Goal: Task Accomplishment & Management: Use online tool/utility

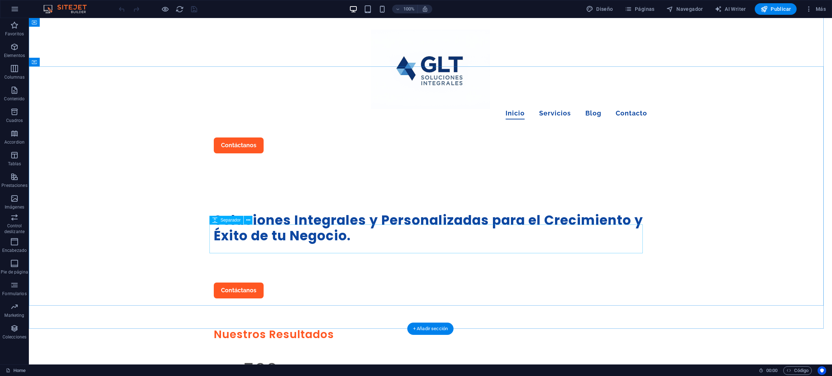
scroll to position [108, 0]
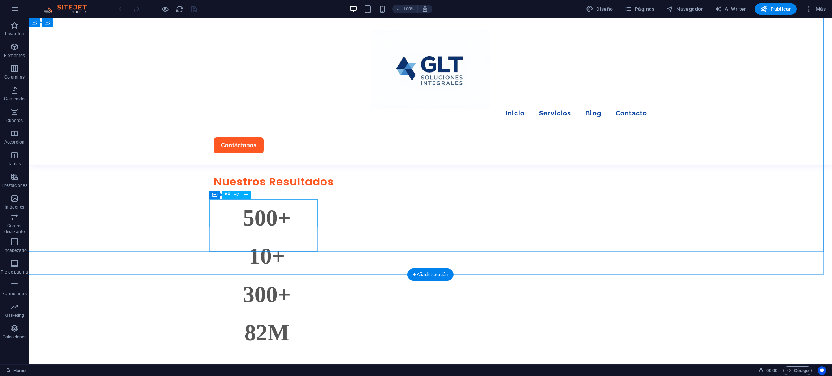
click at [239, 189] on div "Nuestros Resultados" at bounding box center [430, 182] width 433 height 14
click at [243, 189] on div "Nuestros Resultados" at bounding box center [430, 182] width 433 height 14
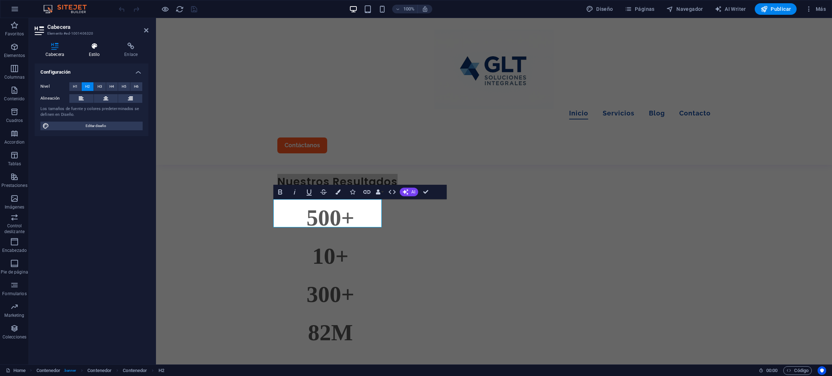
click at [100, 48] on icon at bounding box center [94, 46] width 33 height 7
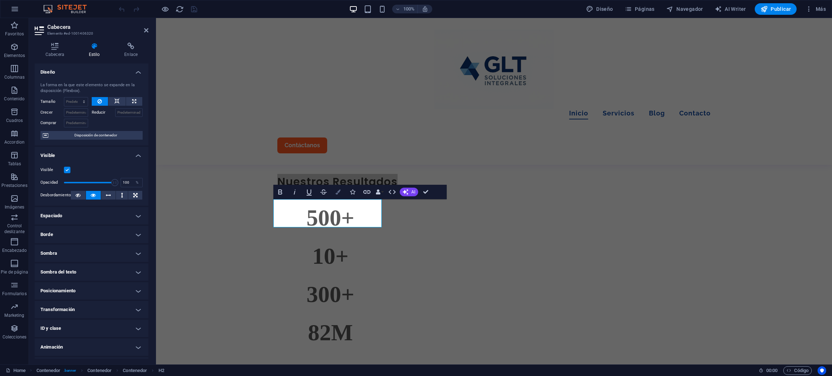
click at [333, 190] on button "Colors" at bounding box center [338, 192] width 14 height 14
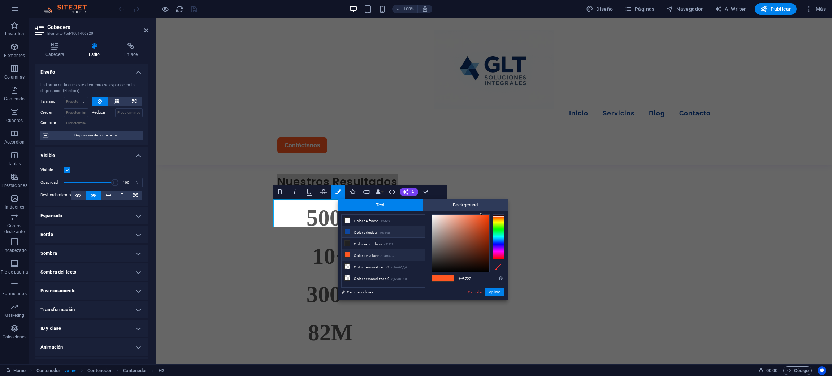
click at [356, 234] on li "Color principal #0d47a1" at bounding box center [383, 232] width 83 height 12
type input "#0d47a1"
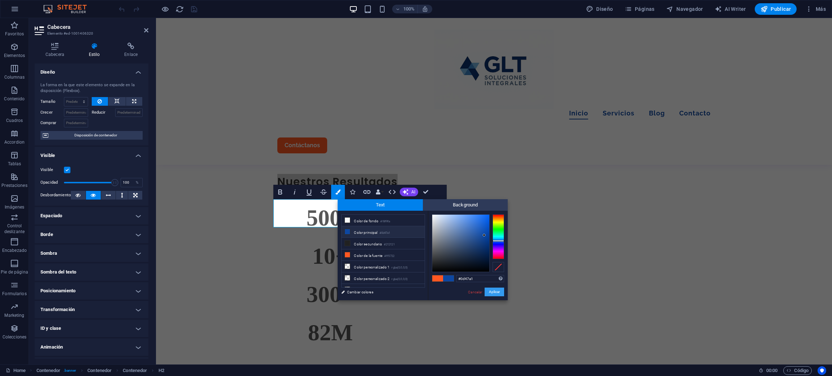
click at [494, 294] on button "Aplicar" at bounding box center [494, 292] width 19 height 9
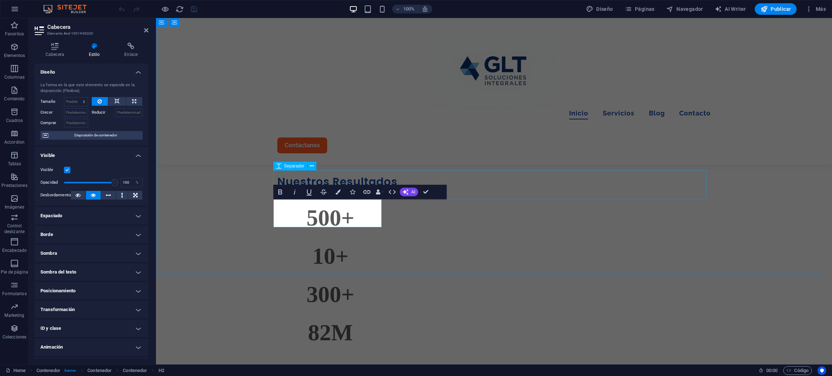
click at [490, 175] on div at bounding box center [493, 160] width 433 height 29
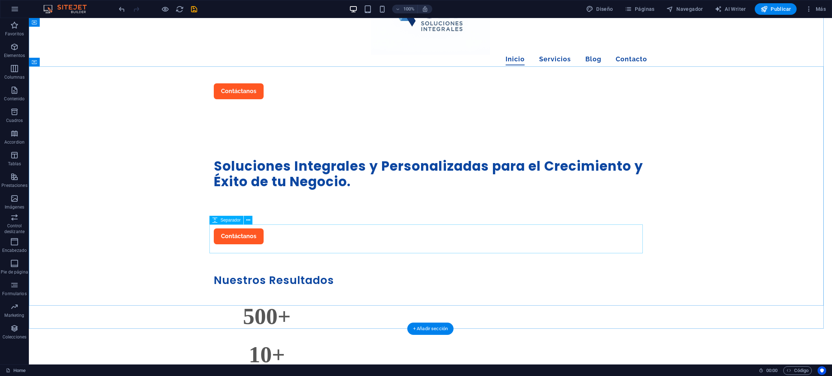
scroll to position [0, 0]
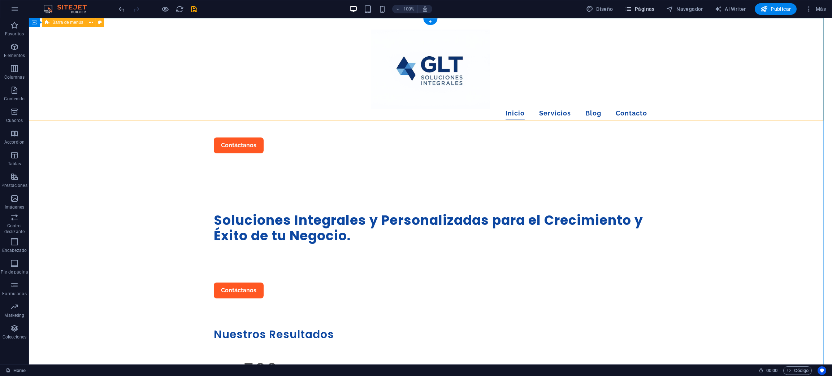
click at [644, 10] on span "Páginas" at bounding box center [640, 8] width 30 height 7
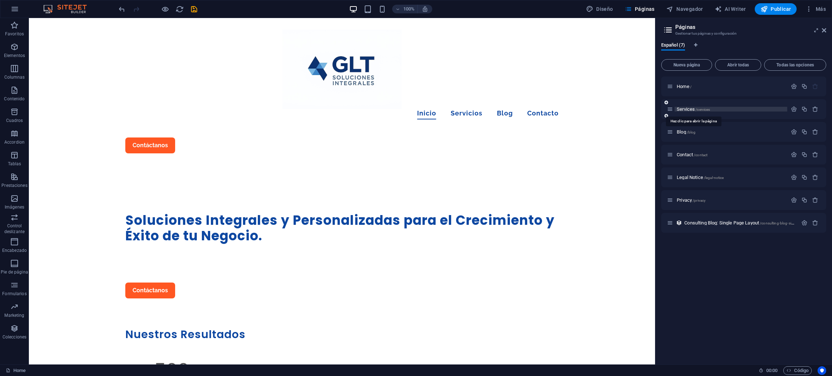
click at [686, 110] on span "Services /services" at bounding box center [693, 109] width 33 height 5
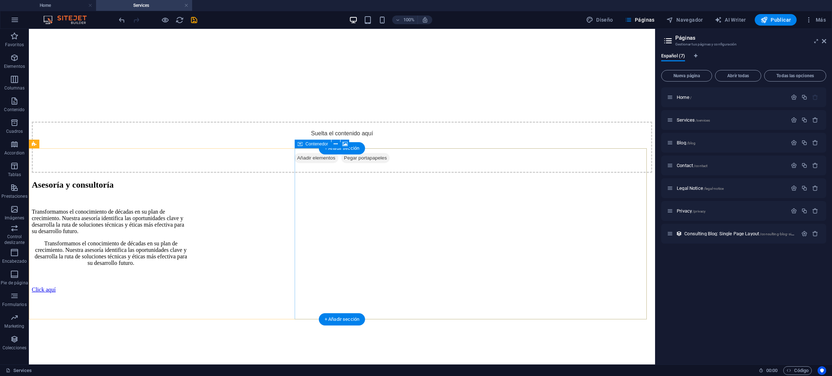
scroll to position [812, 0]
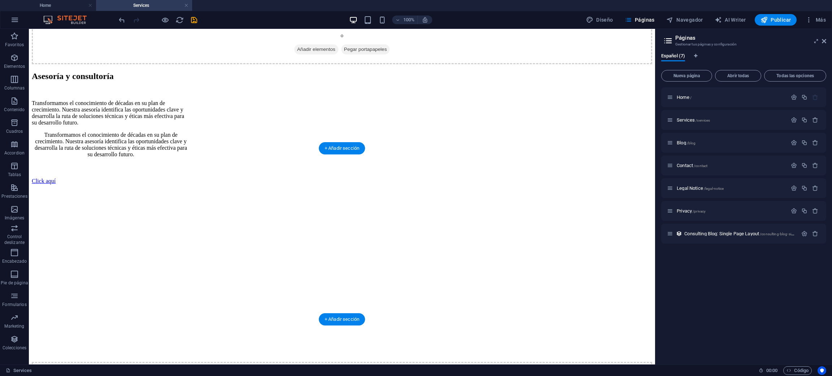
select select "px"
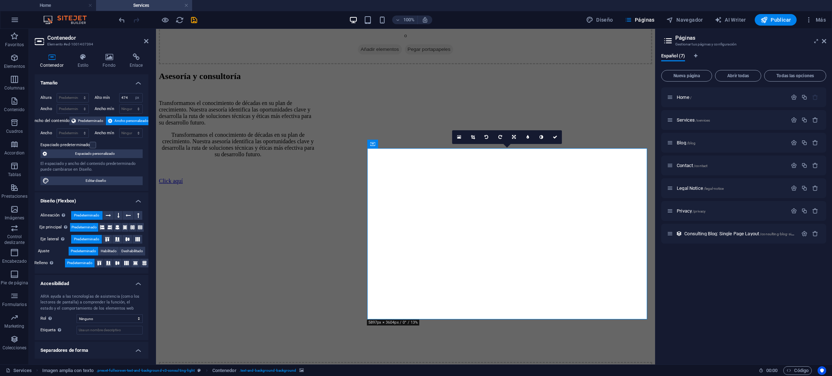
click at [102, 56] on icon at bounding box center [109, 56] width 24 height 7
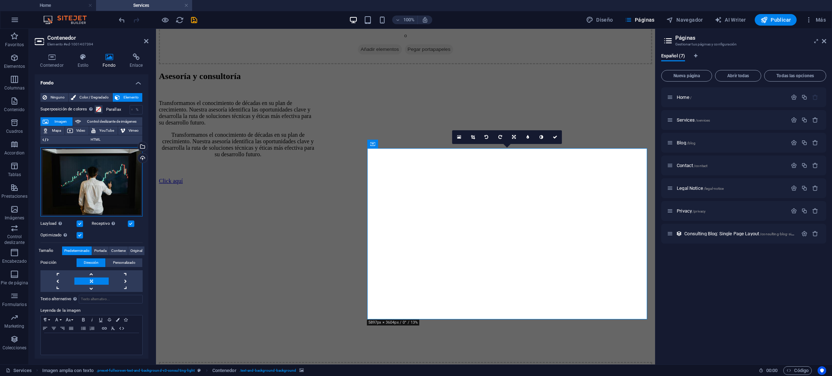
click at [101, 177] on div "Arrastra archivos aquí, haz clic para escoger archivos o selecciona archivos de…" at bounding box center [91, 181] width 102 height 69
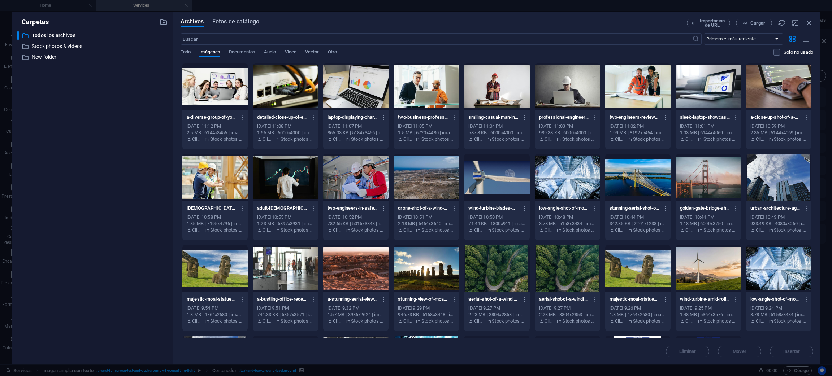
click at [241, 19] on span "Fotos de catálogo" at bounding box center [235, 21] width 47 height 9
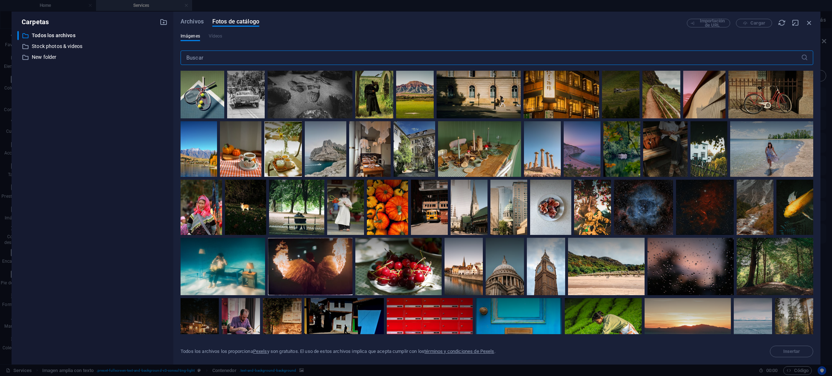
scroll to position [54, 0]
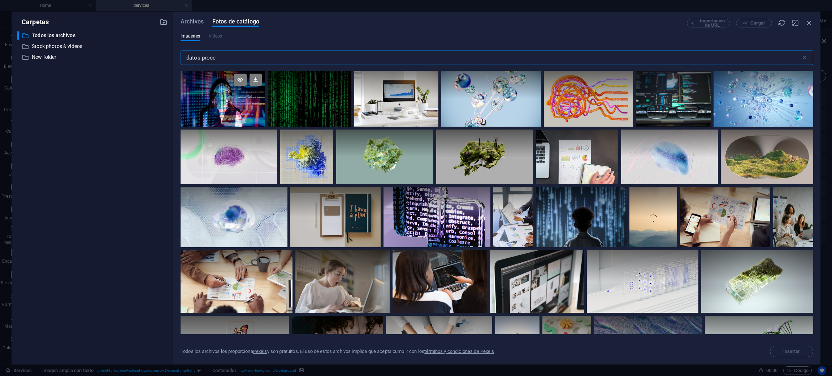
type input "datos proce"
click at [199, 98] on div at bounding box center [223, 85] width 84 height 28
click at [218, 104] on div at bounding box center [223, 113] width 84 height 28
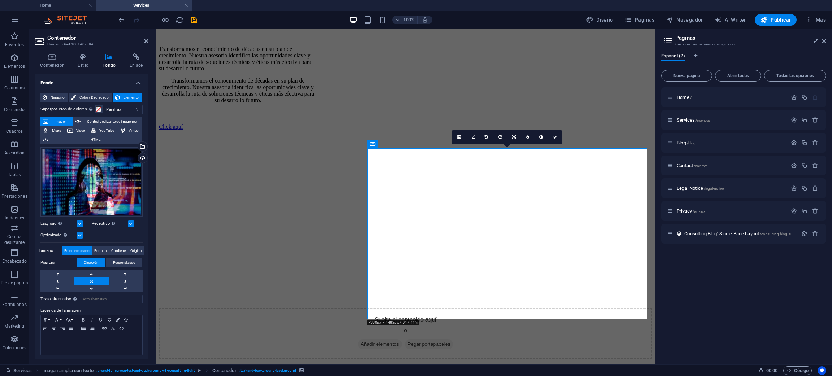
scroll to position [812, 0]
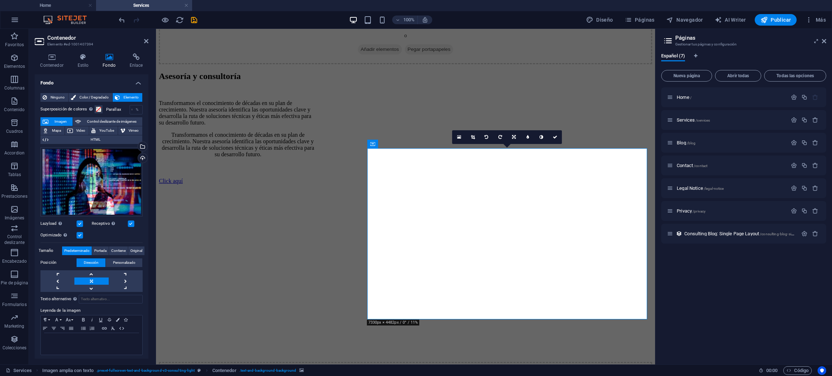
click at [97, 178] on div "Arrastra archivos aquí, haz clic para escoger archivos o selecciona archivos de…" at bounding box center [91, 181] width 102 height 69
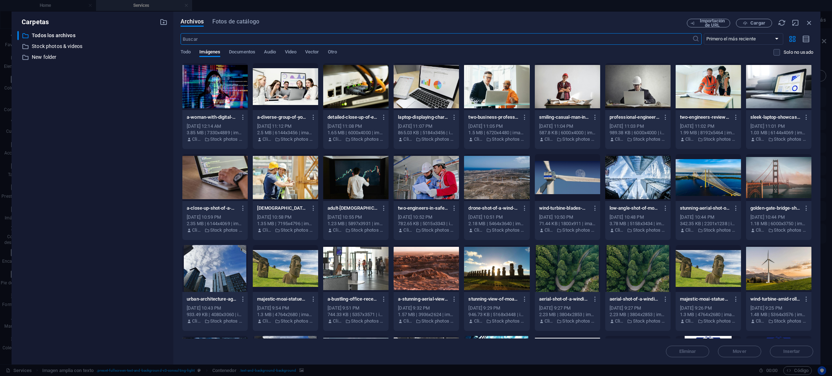
scroll to position [856, 0]
click at [229, 19] on span "Fotos de catálogo" at bounding box center [235, 21] width 47 height 9
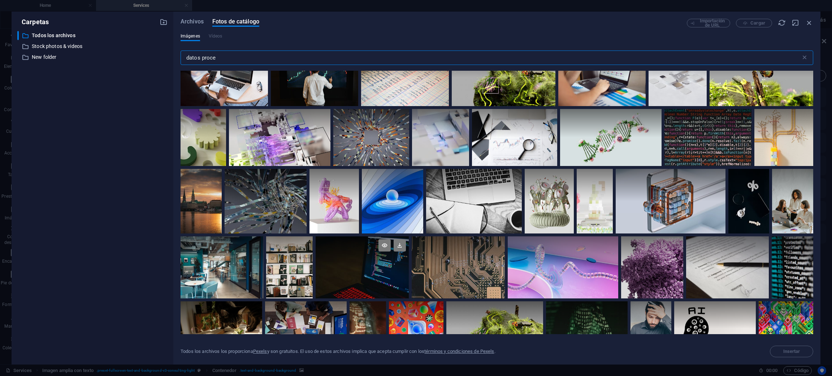
scroll to position [758, 0]
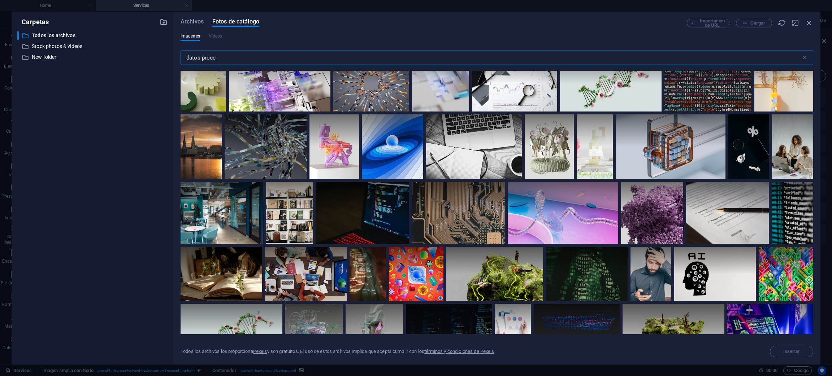
drag, startPoint x: 213, startPoint y: 55, endPoint x: 190, endPoint y: 54, distance: 23.1
click at [190, 54] on input "datos proce" at bounding box center [491, 58] width 620 height 14
drag, startPoint x: 228, startPoint y: 56, endPoint x: 179, endPoint y: 55, distance: 48.8
click at [179, 55] on div "Archivos Fotos de catálogo Importación de URL Cargar Imágenes Vídeos datos proc…" at bounding box center [496, 188] width 647 height 353
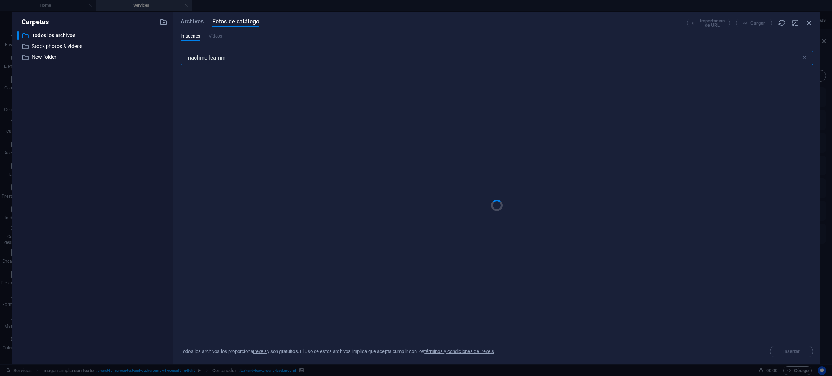
type input "machine learning"
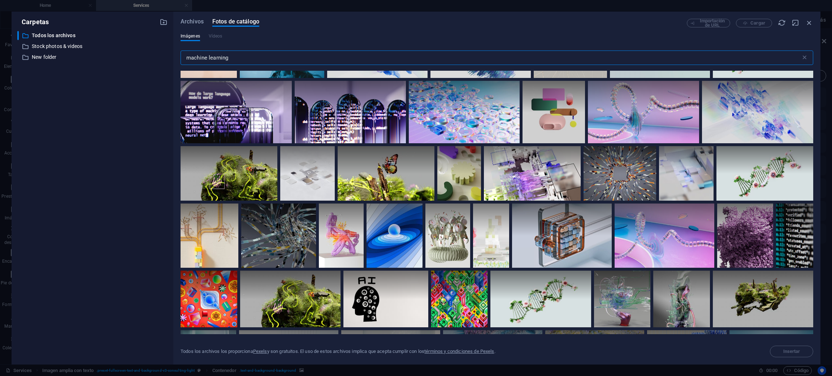
scroll to position [704, 0]
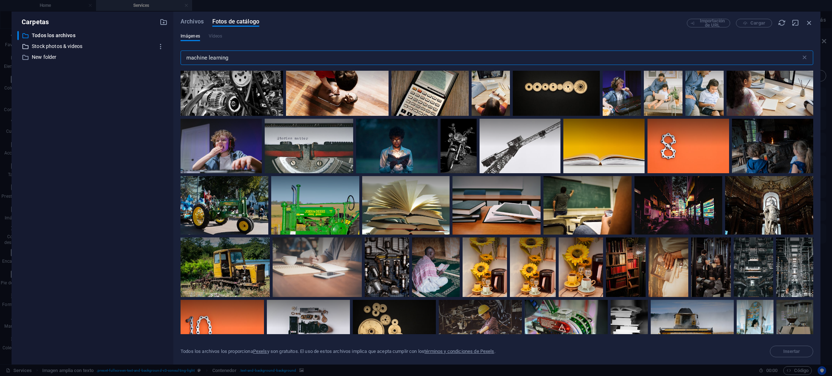
drag, startPoint x: 240, startPoint y: 57, endPoint x: 107, endPoint y: 43, distance: 133.3
click at [108, 43] on div "Carpetas ​ Todos los archivos Todos los archivos ​ Stock photos & videos Stock …" at bounding box center [416, 188] width 809 height 353
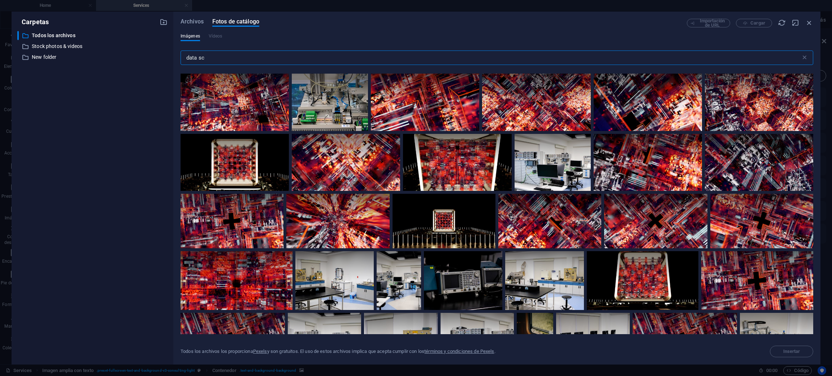
scroll to position [0, 0]
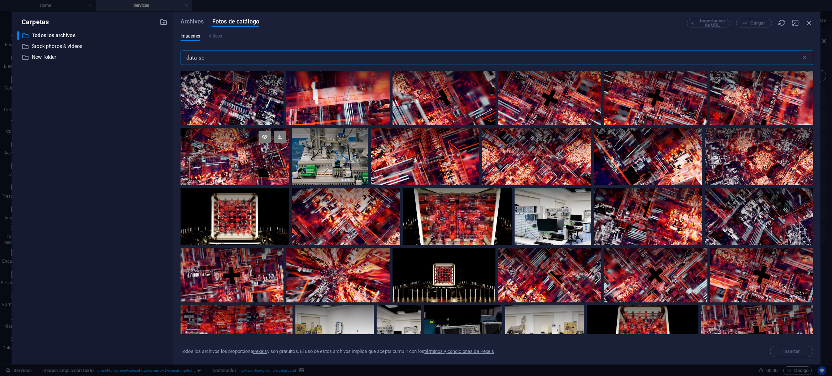
click at [231, 142] on div at bounding box center [235, 142] width 108 height 29
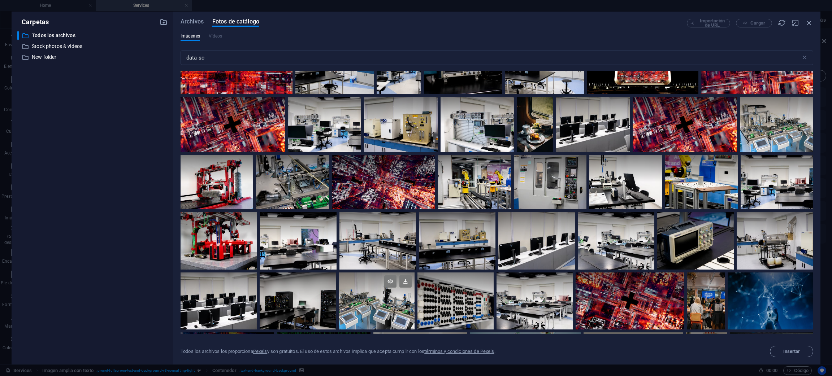
scroll to position [325, 0]
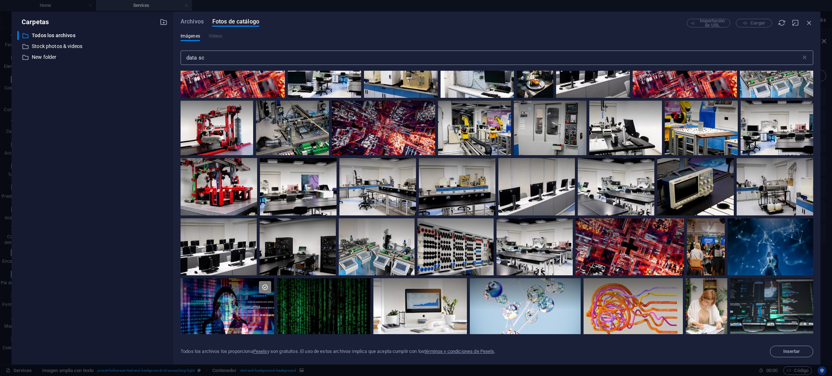
click at [238, 53] on input "data sc" at bounding box center [491, 58] width 620 height 14
drag, startPoint x: 238, startPoint y: 53, endPoint x: 146, endPoint y: 43, distance: 92.9
click at [146, 43] on div "Carpetas ​ Todos los archivos Todos los archivos ​ Stock photos & videos Stock …" at bounding box center [416, 188] width 809 height 353
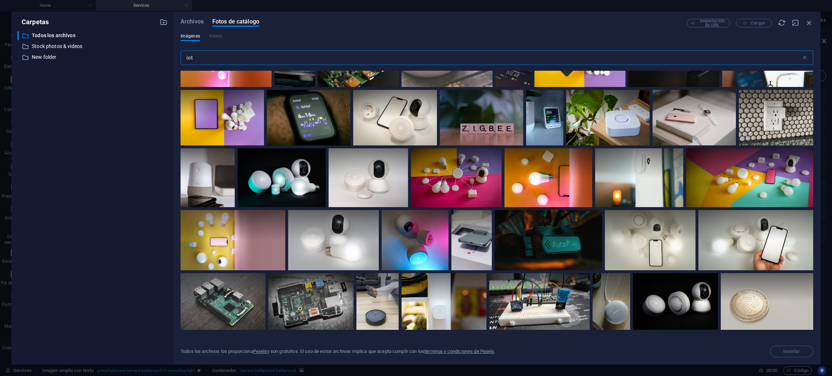
scroll to position [191, 0]
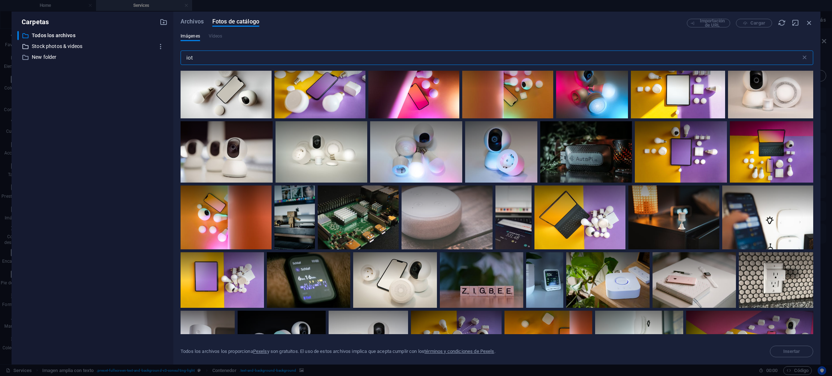
drag, startPoint x: 193, startPoint y: 57, endPoint x: 124, endPoint y: 48, distance: 69.6
click at [125, 48] on div "Carpetas ​ Todos los archivos Todos los archivos ​ Stock photos & videos Stock …" at bounding box center [416, 188] width 809 height 353
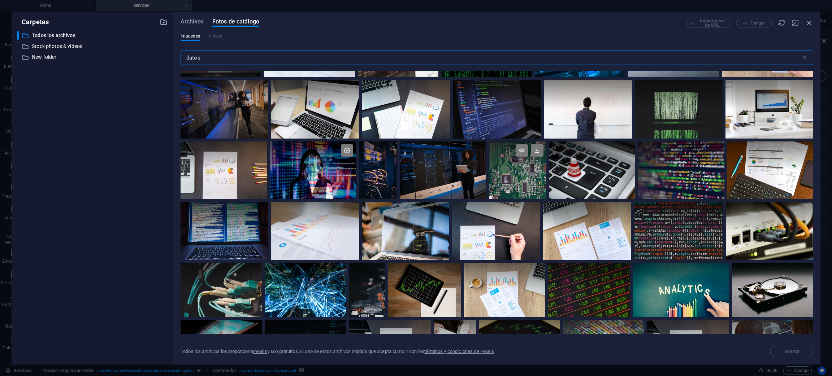
scroll to position [0, 0]
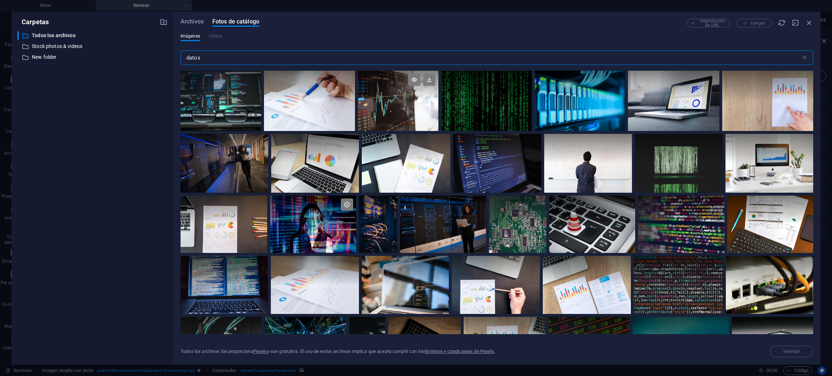
type input "datos"
click at [398, 121] on div at bounding box center [398, 101] width 81 height 60
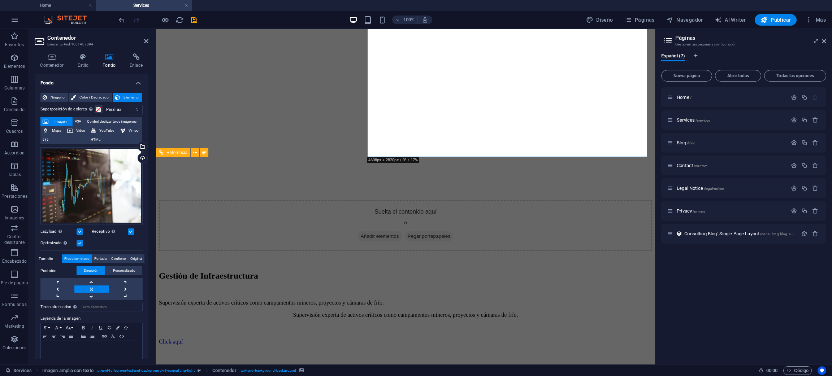
scroll to position [812, 0]
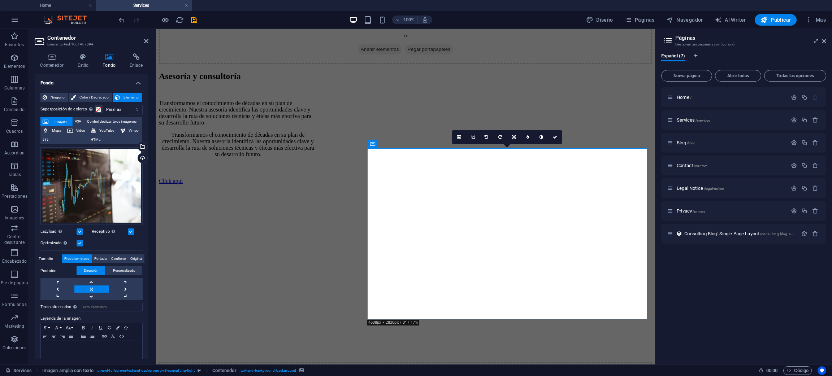
click at [96, 188] on div "Arrastra archivos aquí, haz clic para escoger archivos o selecciona archivos de…" at bounding box center [91, 186] width 102 height 78
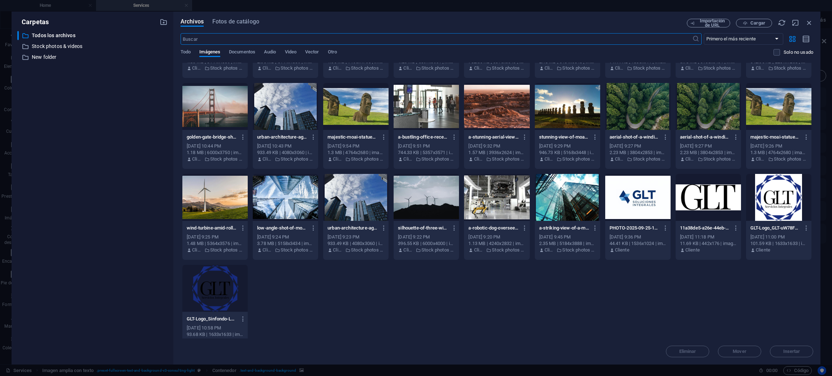
scroll to position [0, 0]
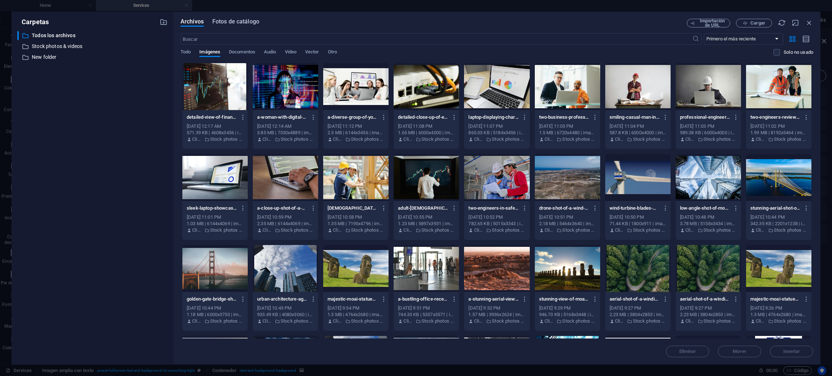
click at [253, 22] on span "Fotos de catálogo" at bounding box center [235, 21] width 47 height 9
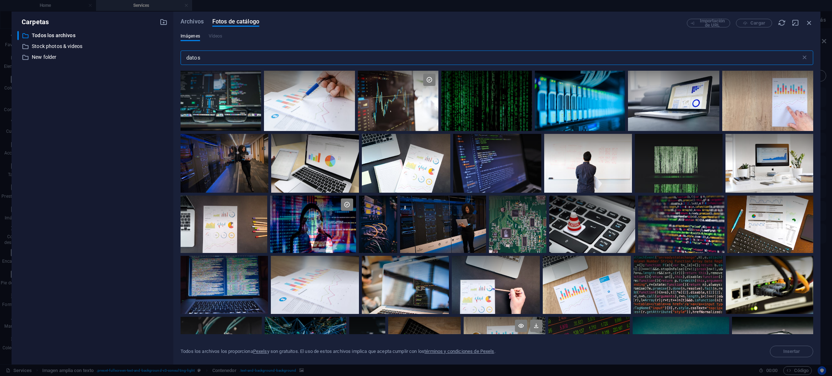
scroll to position [108, 0]
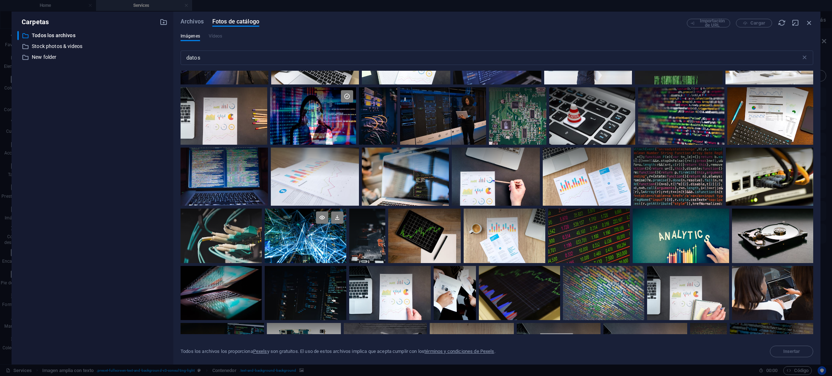
click at [329, 242] on div at bounding box center [305, 236] width 81 height 54
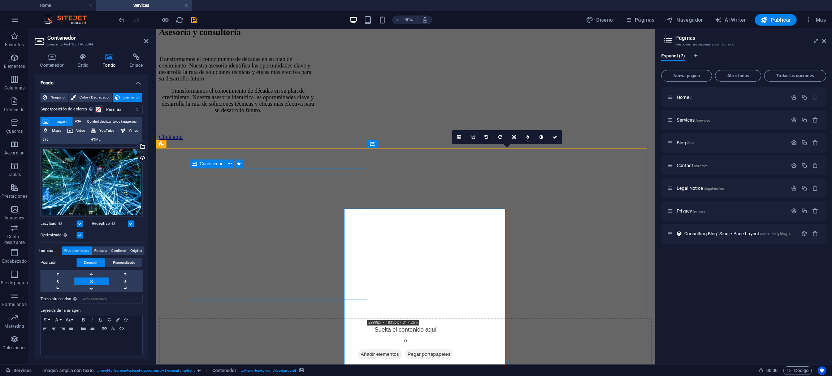
scroll to position [812, 0]
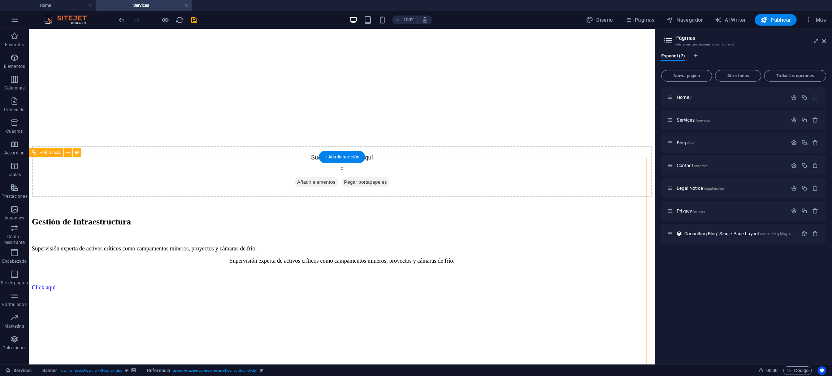
scroll to position [867, 0]
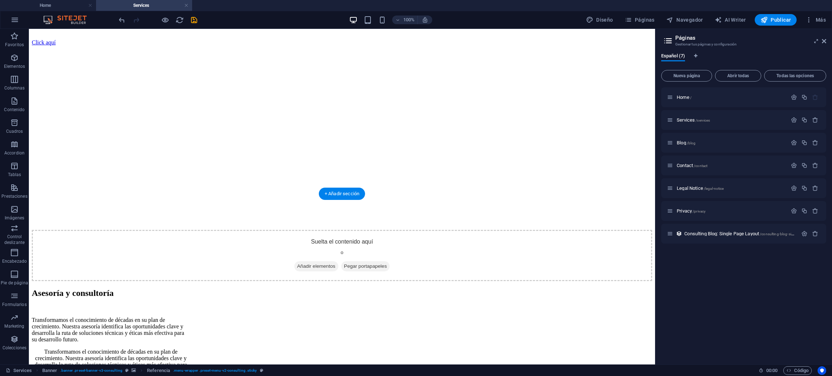
scroll to position [812, 0]
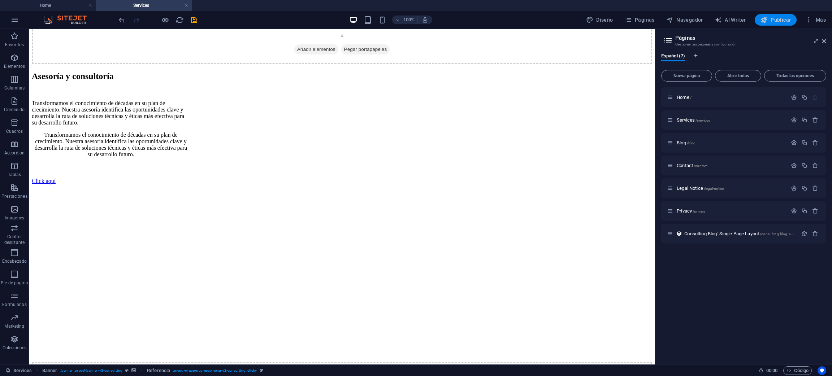
click at [780, 18] on span "Publicar" at bounding box center [775, 19] width 31 height 7
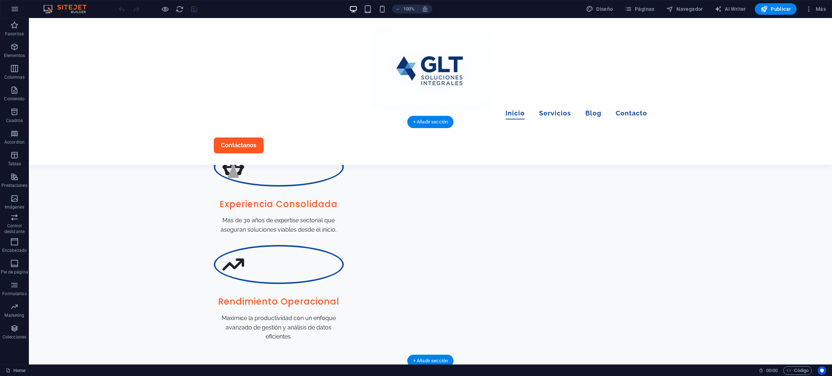
scroll to position [921, 0]
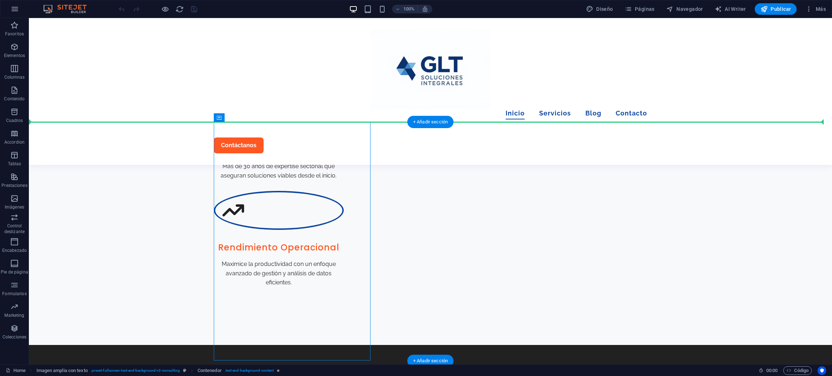
drag, startPoint x: 337, startPoint y: 179, endPoint x: 764, endPoint y: 144, distance: 428.2
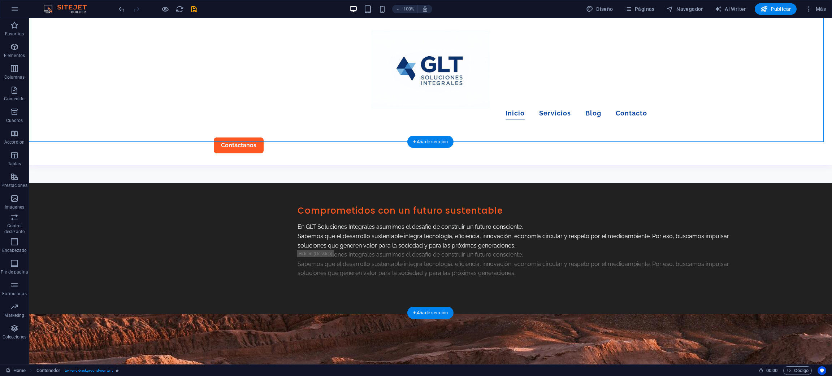
scroll to position [1029, 0]
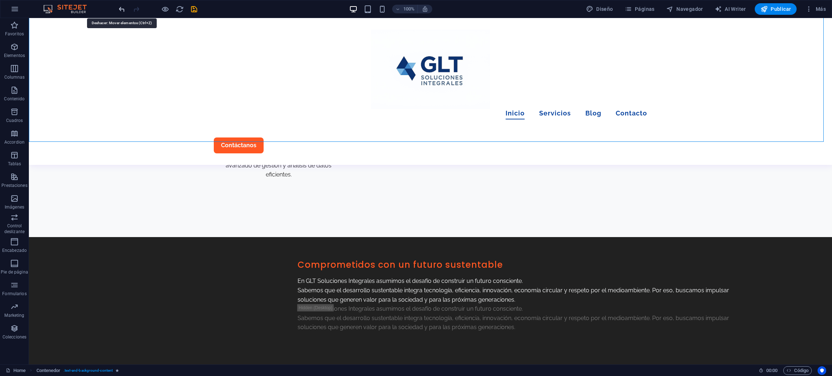
click at [119, 8] on icon "undo" at bounding box center [122, 9] width 8 height 8
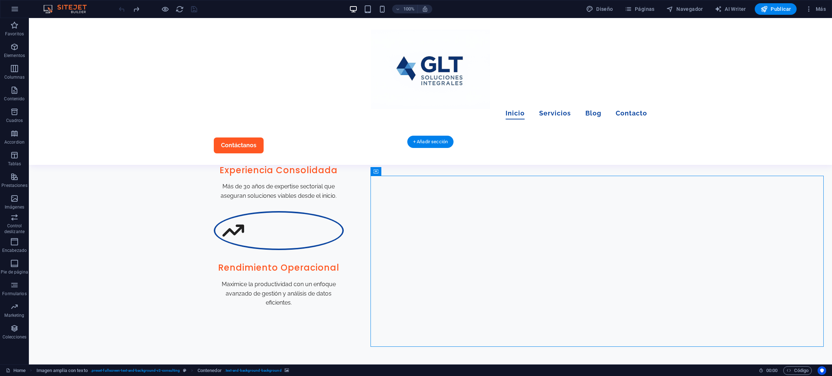
select select "px"
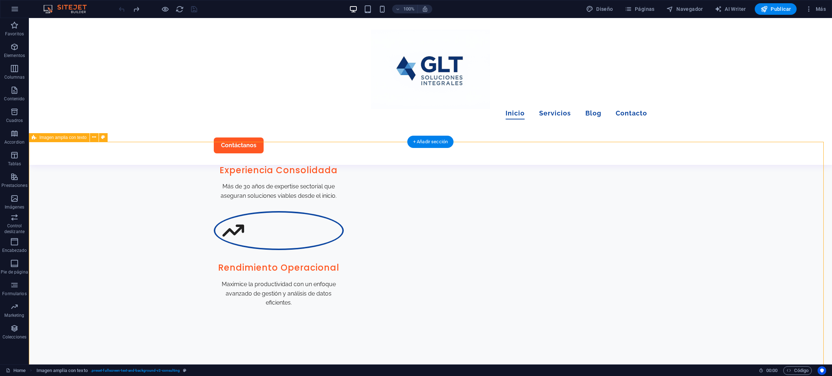
drag, startPoint x: 432, startPoint y: 265, endPoint x: 140, endPoint y: 242, distance: 292.7
select select "px"
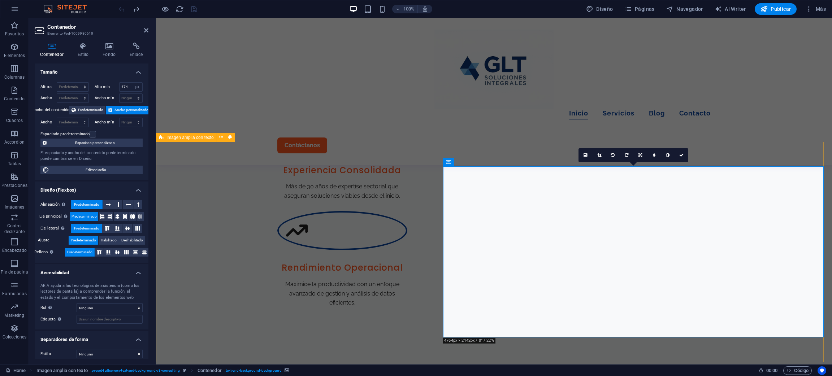
drag, startPoint x: 494, startPoint y: 252, endPoint x: 223, endPoint y: 236, distance: 271.3
drag, startPoint x: 453, startPoint y: 171, endPoint x: 514, endPoint y: 208, distance: 70.7
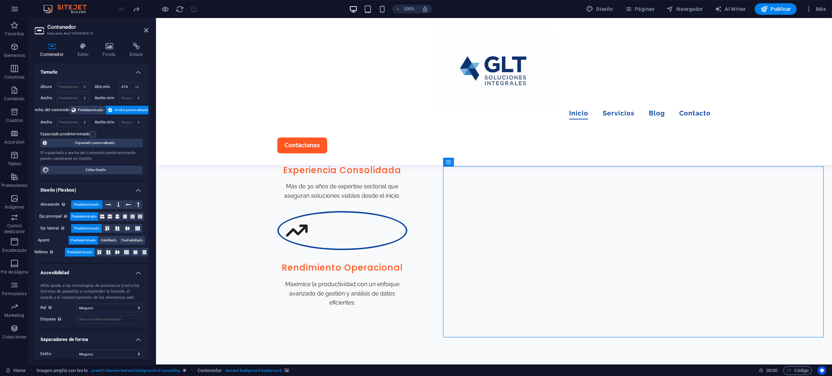
drag, startPoint x: 550, startPoint y: 248, endPoint x: 478, endPoint y: 244, distance: 72.3
drag, startPoint x: 636, startPoint y: 231, endPoint x: 374, endPoint y: 231, distance: 262.5
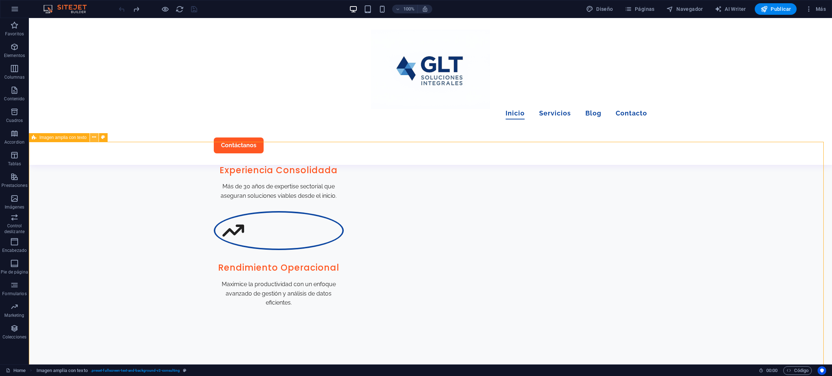
click at [94, 140] on icon at bounding box center [94, 138] width 4 height 8
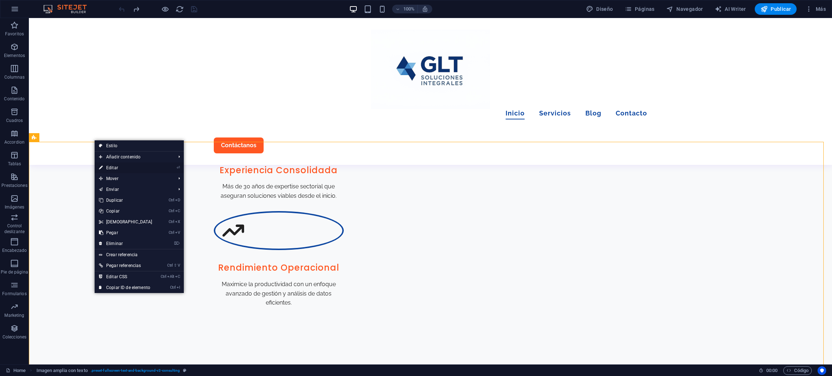
click at [135, 169] on link "⏎ Editar" at bounding box center [126, 167] width 62 height 11
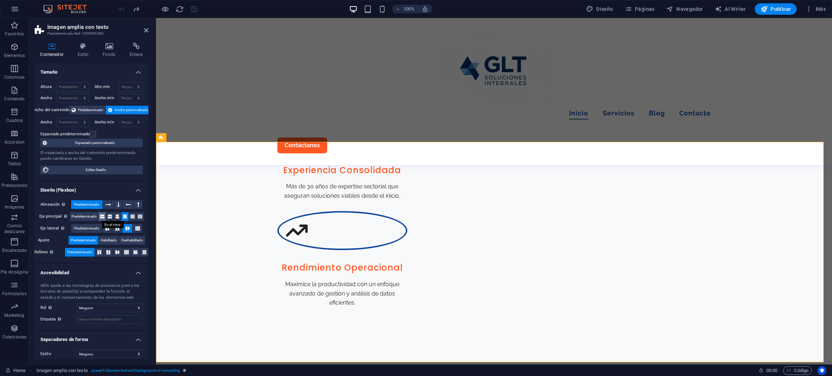
click at [101, 217] on icon at bounding box center [102, 216] width 4 height 9
click at [124, 12] on icon "undo" at bounding box center [122, 9] width 8 height 8
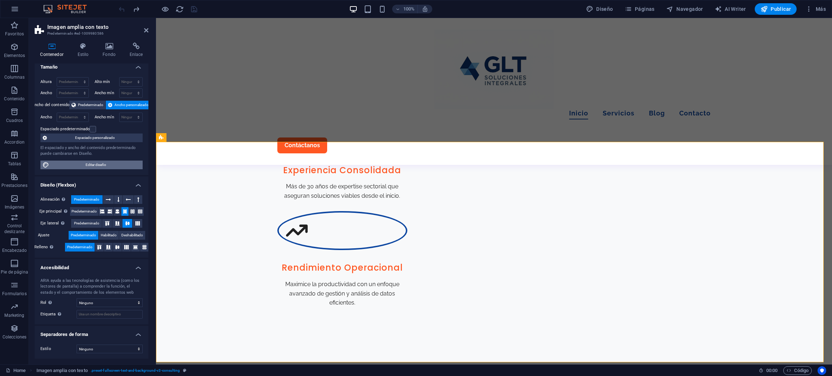
scroll to position [0, 0]
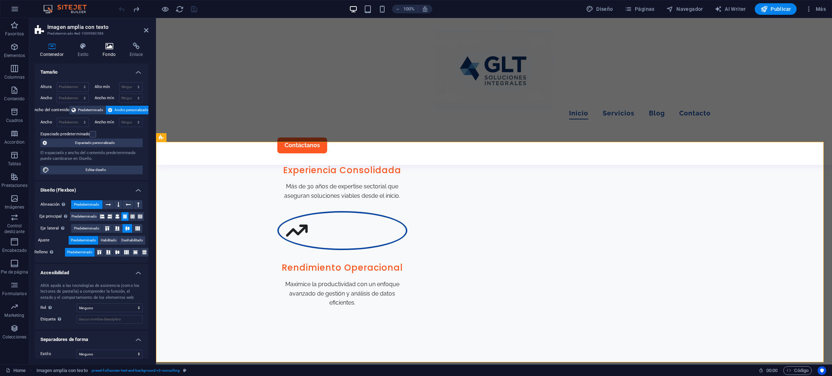
click at [104, 53] on h4 "Fondo" at bounding box center [110, 50] width 27 height 15
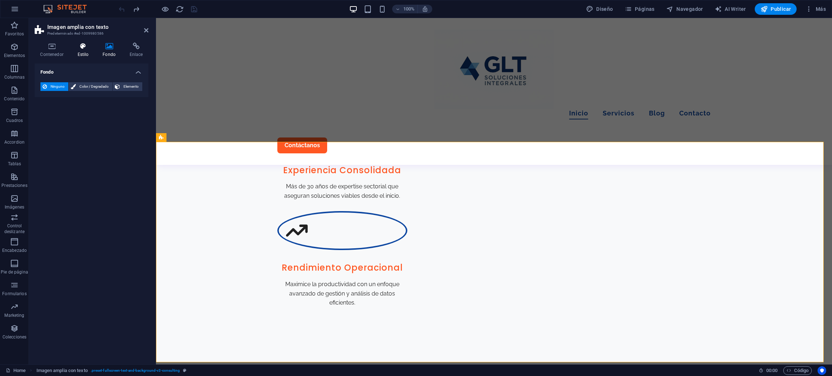
click at [88, 51] on h4 "Estilo" at bounding box center [84, 50] width 25 height 15
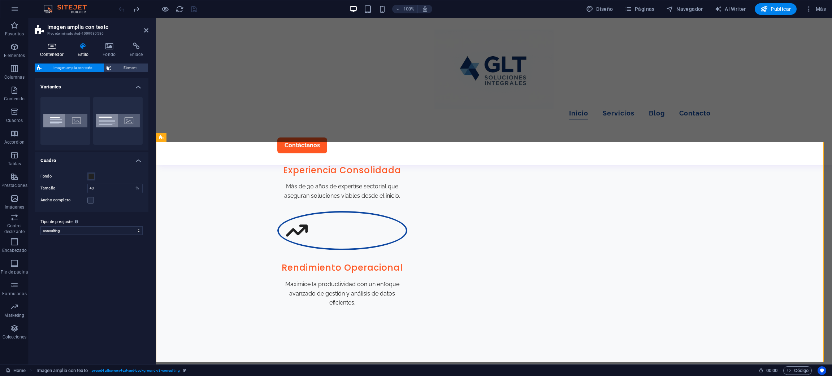
click at [60, 49] on icon at bounding box center [52, 46] width 34 height 7
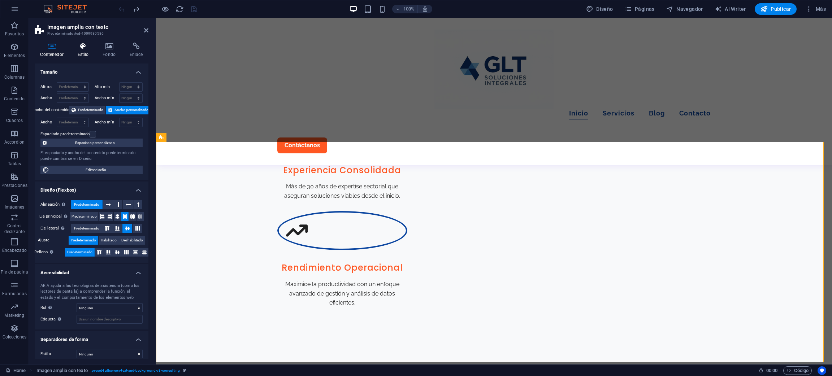
click at [87, 47] on icon at bounding box center [83, 46] width 22 height 7
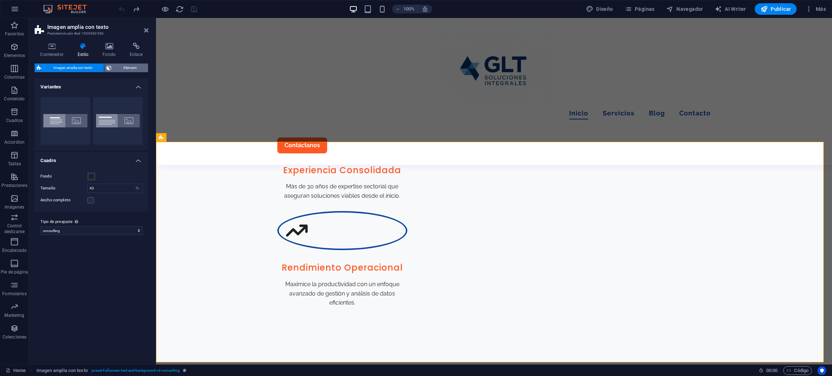
click at [107, 67] on icon at bounding box center [109, 68] width 5 height 9
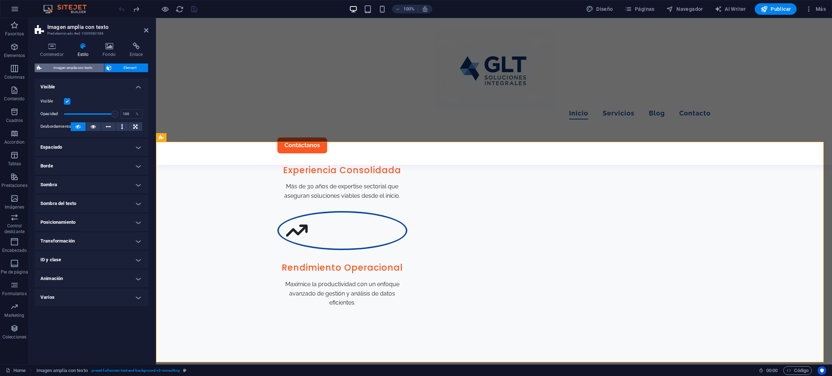
click at [86, 66] on span "Imagen amplia con texto" at bounding box center [73, 68] width 58 height 9
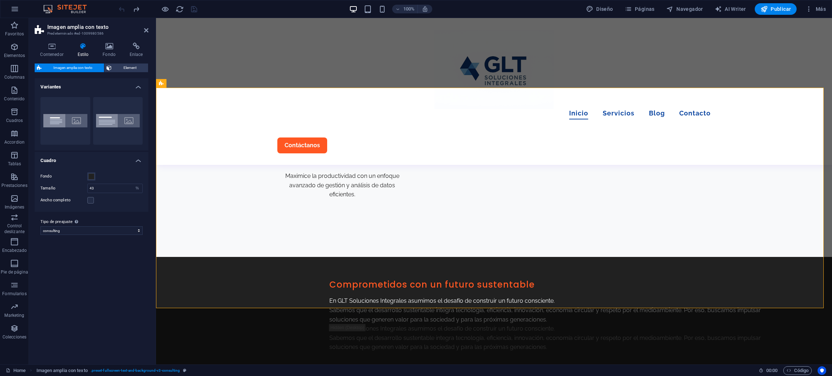
scroll to position [955, 0]
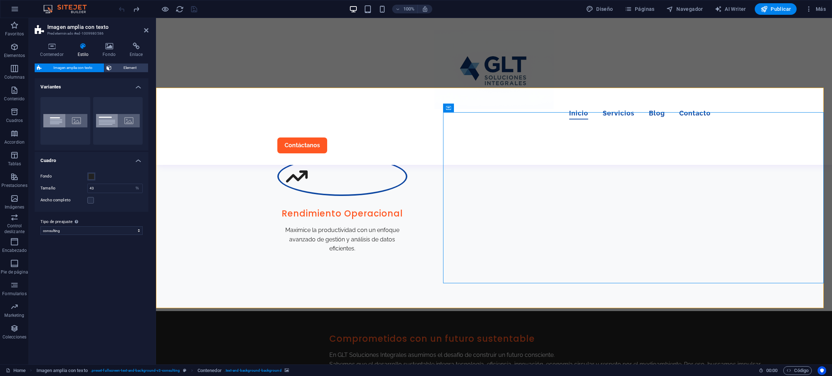
select select "px"
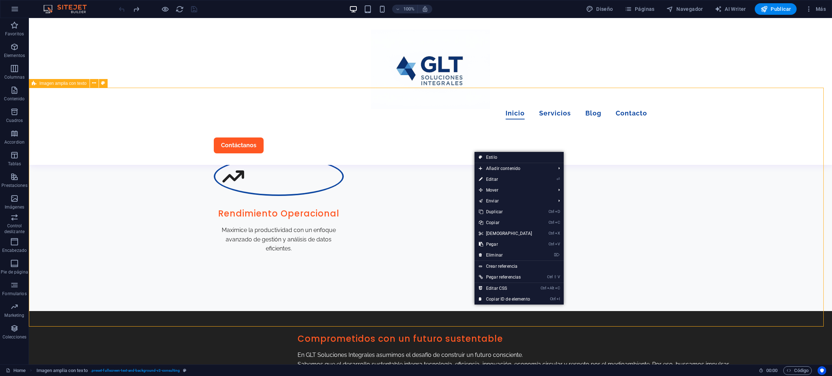
select select "%"
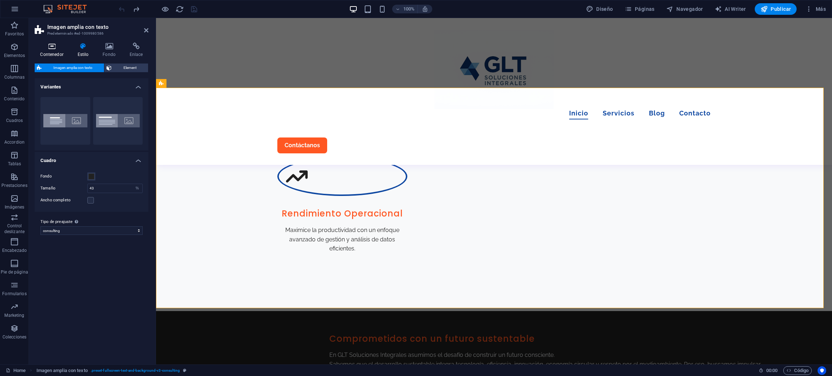
click at [60, 53] on h4 "Contenedor" at bounding box center [53, 50] width 37 height 15
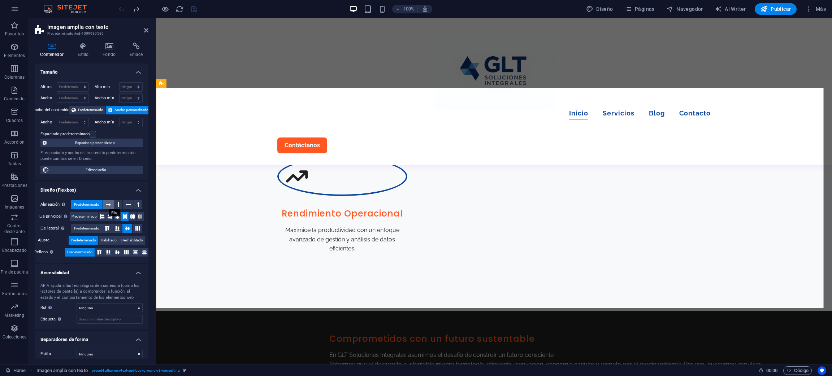
click at [107, 207] on icon at bounding box center [108, 204] width 5 height 9
click at [120, 203] on button at bounding box center [118, 204] width 8 height 9
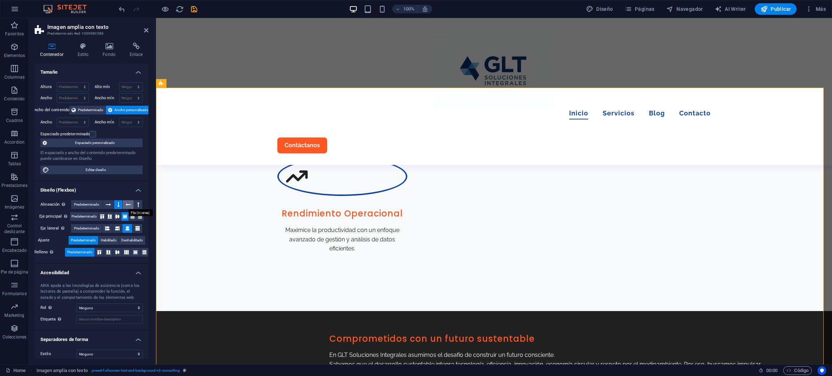
click at [127, 205] on icon at bounding box center [128, 204] width 5 height 9
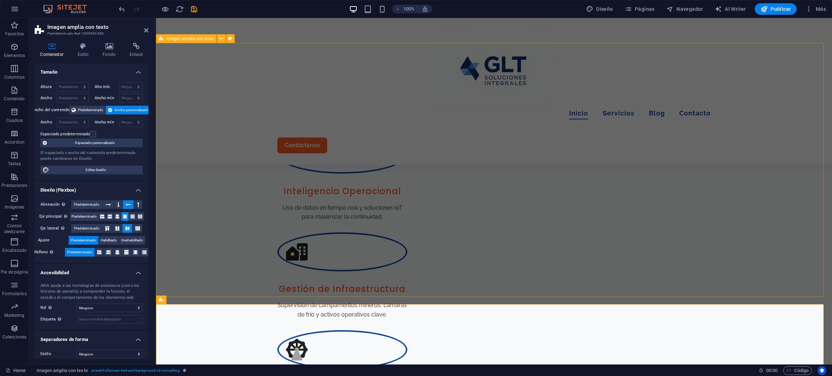
scroll to position [738, 0]
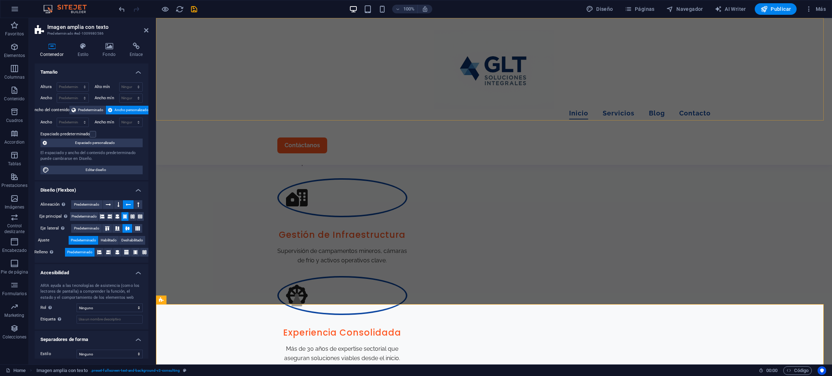
click at [252, 101] on div "Menu Inicio Servicios Blog Contacto Contáctanos" at bounding box center [494, 91] width 676 height 147
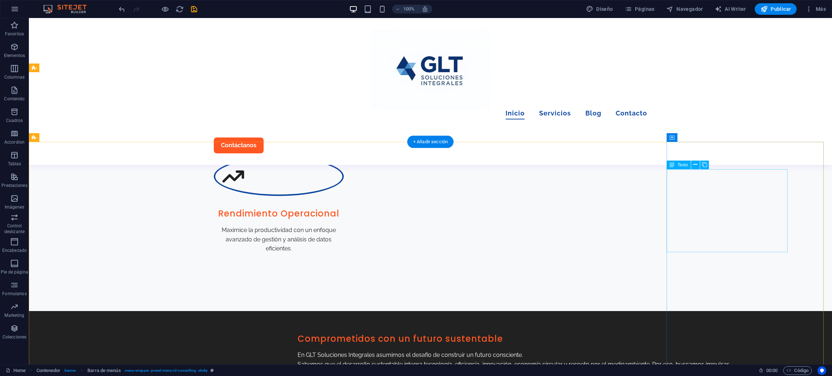
scroll to position [900, 0]
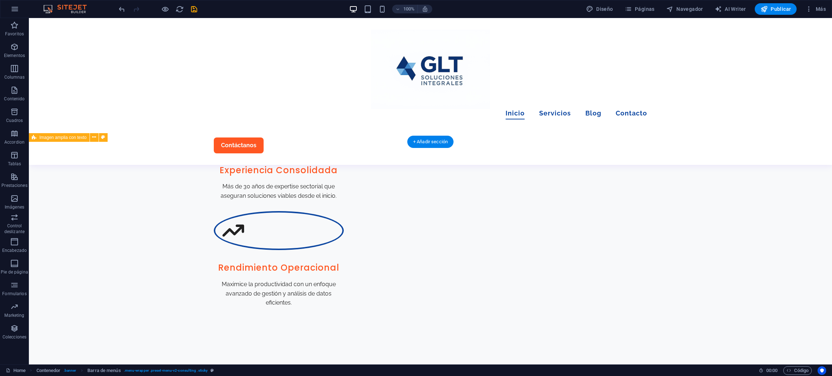
drag, startPoint x: 612, startPoint y: 236, endPoint x: 595, endPoint y: 237, distance: 17.4
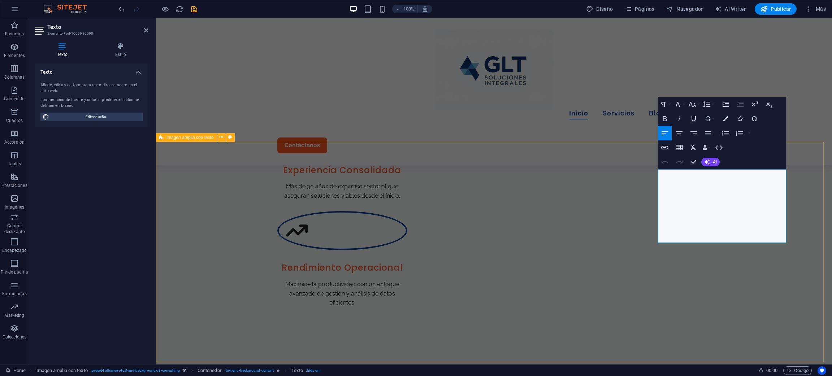
drag, startPoint x: 608, startPoint y: 259, endPoint x: 787, endPoint y: 272, distance: 179.6
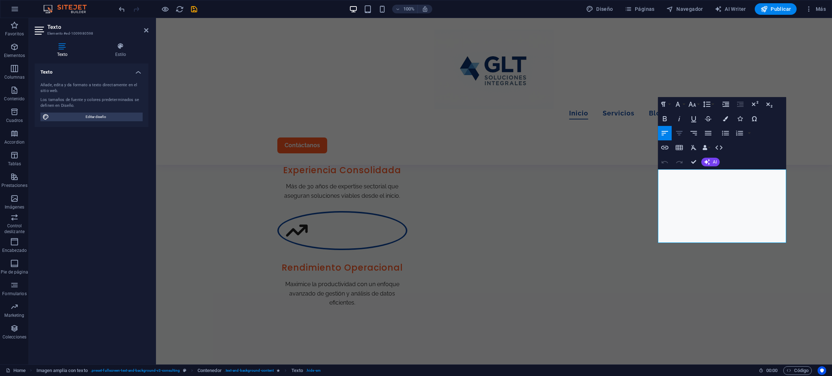
click at [680, 136] on icon "button" at bounding box center [679, 133] width 9 height 9
click at [668, 132] on icon "button" at bounding box center [664, 133] width 9 height 9
click at [118, 53] on h4 "Estilo" at bounding box center [121, 50] width 56 height 15
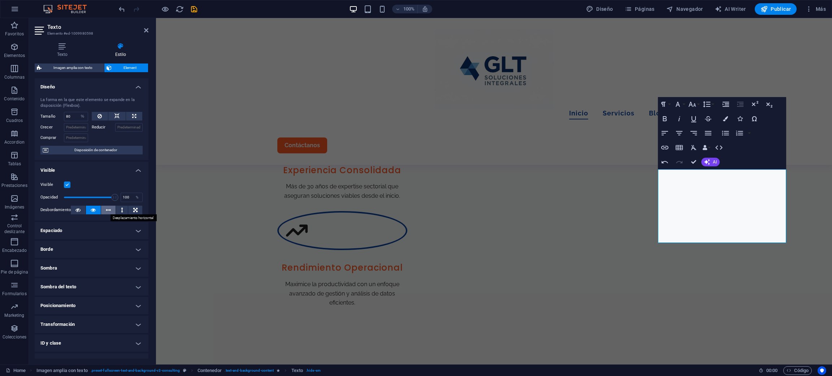
click at [106, 211] on icon at bounding box center [108, 210] width 5 height 9
click at [91, 210] on icon at bounding box center [93, 210] width 5 height 9
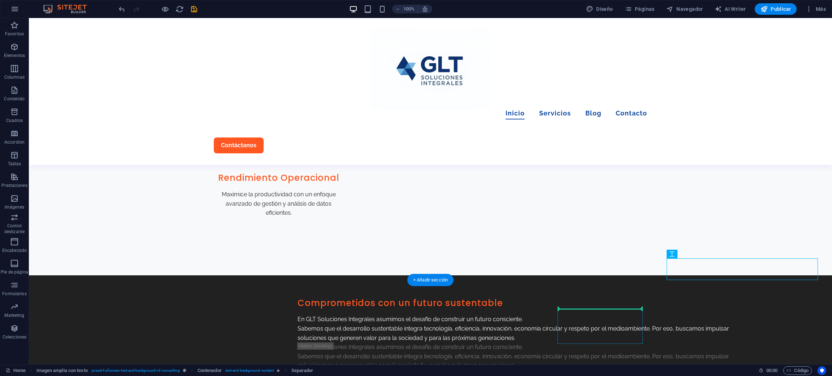
scroll to position [1001, 0]
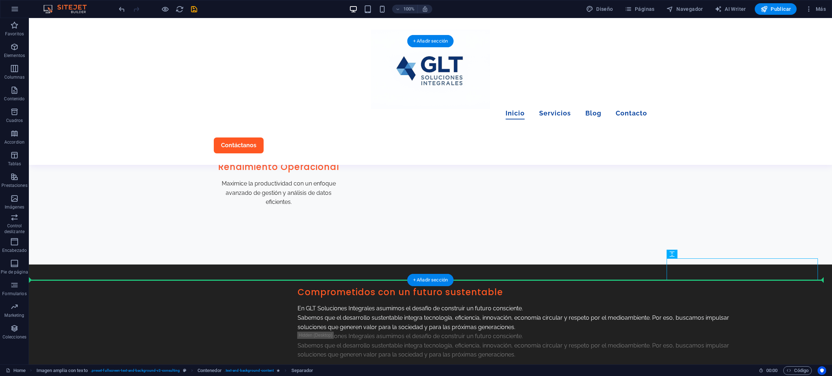
drag, startPoint x: 687, startPoint y: 357, endPoint x: 609, endPoint y: 235, distance: 144.3
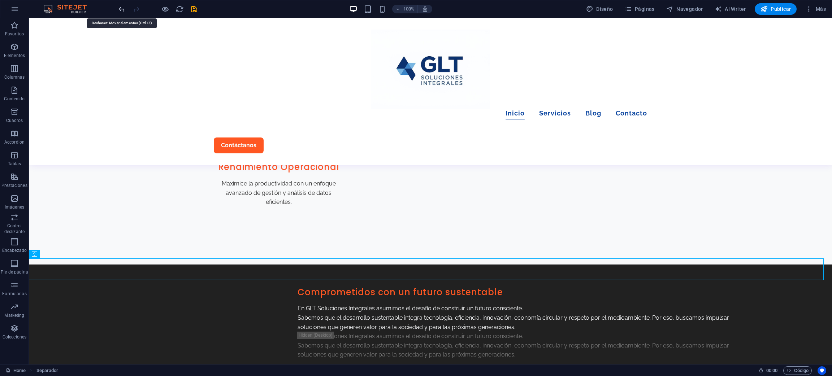
click at [124, 8] on icon "undo" at bounding box center [122, 9] width 8 height 8
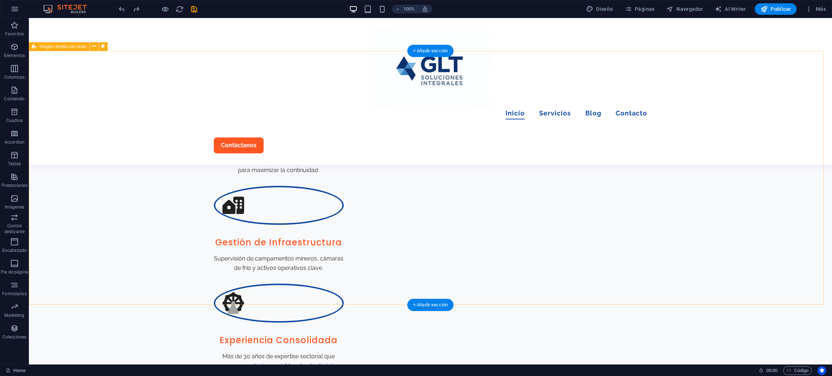
scroll to position [785, 0]
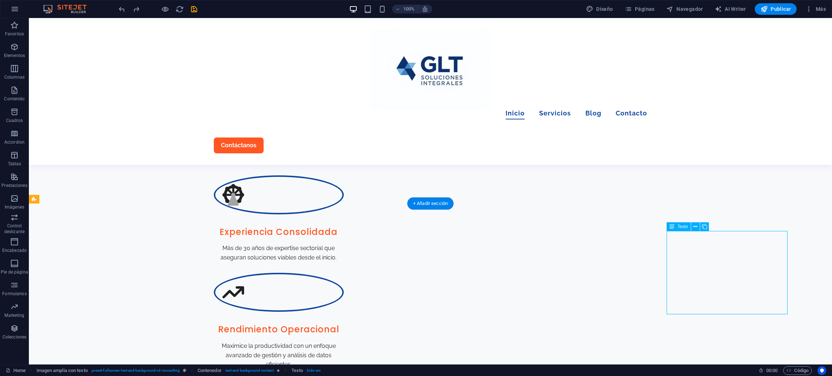
scroll to position [893, 0]
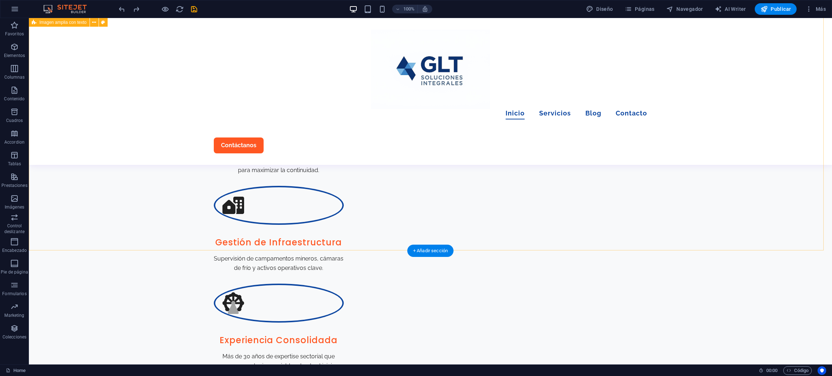
scroll to position [839, 0]
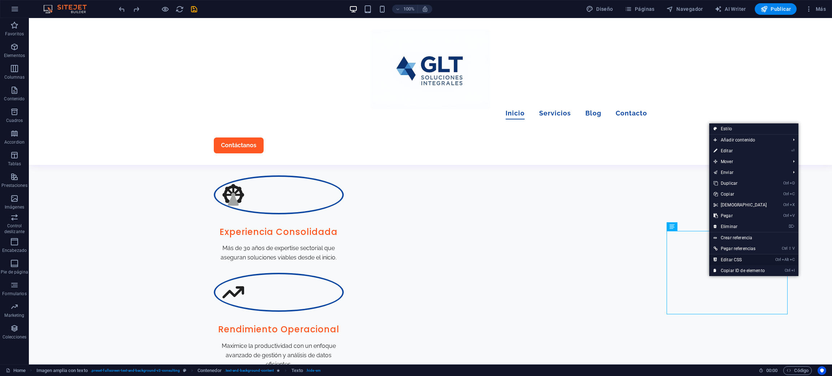
click at [739, 258] on link "Ctrl Alt C Editar CSS" at bounding box center [740, 260] width 62 height 11
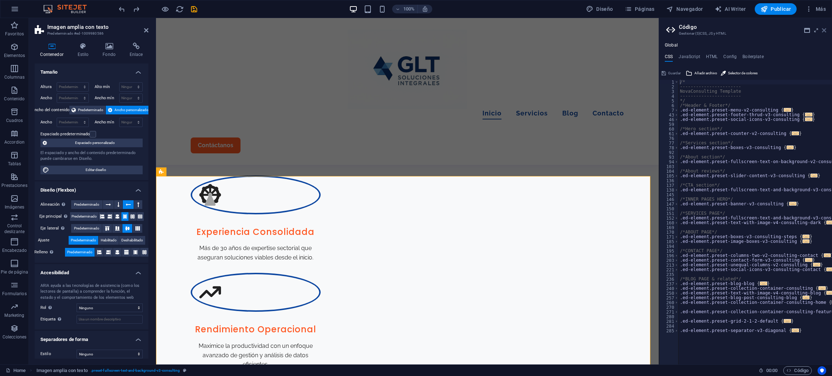
drag, startPoint x: 823, startPoint y: 31, endPoint x: 666, endPoint y: 16, distance: 157.1
click at [824, 31] on icon at bounding box center [824, 30] width 4 height 6
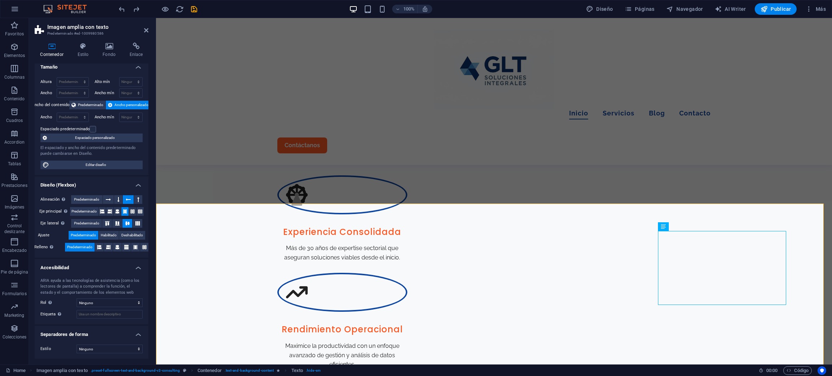
scroll to position [0, 0]
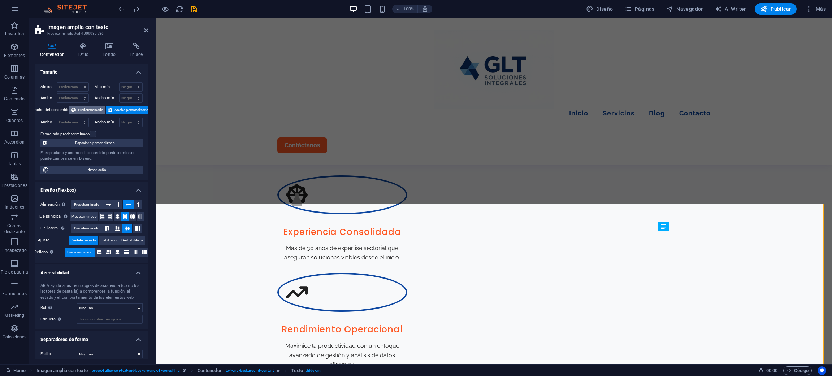
click at [92, 110] on span "Predeterminado" at bounding box center [90, 110] width 25 height 9
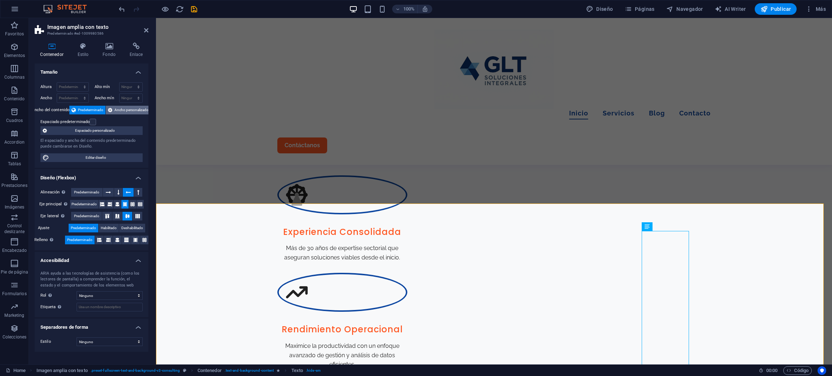
click at [120, 108] on span "Ancho personalizado" at bounding box center [131, 110] width 34 height 9
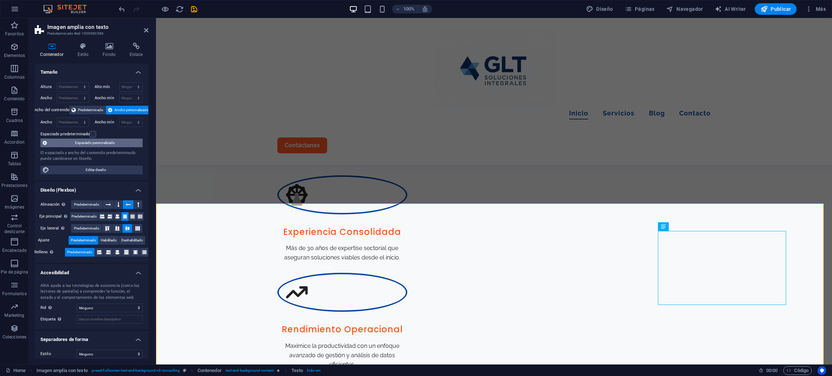
click at [101, 143] on span "Espaciado personalizado" at bounding box center [94, 143] width 91 height 9
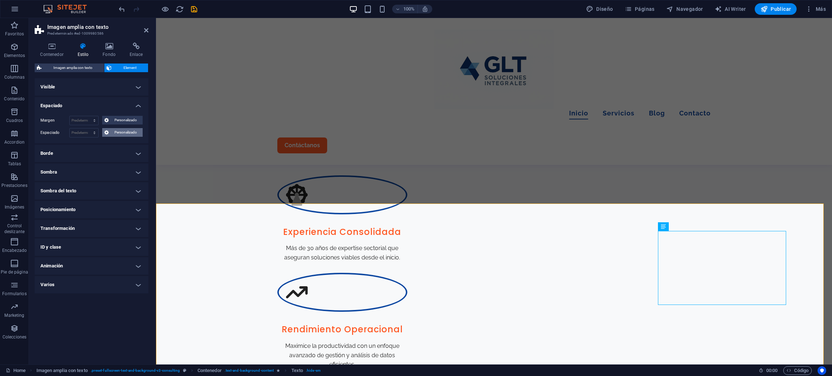
click at [111, 134] on span "Personalizado" at bounding box center [126, 132] width 30 height 9
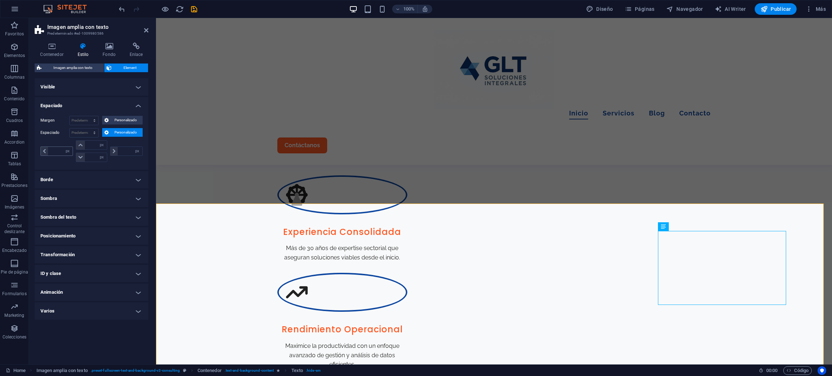
click at [46, 153] on span at bounding box center [44, 151] width 7 height 9
click at [44, 152] on icon at bounding box center [44, 151] width 3 height 4
click at [44, 151] on icon at bounding box center [44, 151] width 3 height 4
click at [219, 198] on icon at bounding box center [221, 200] width 4 height 8
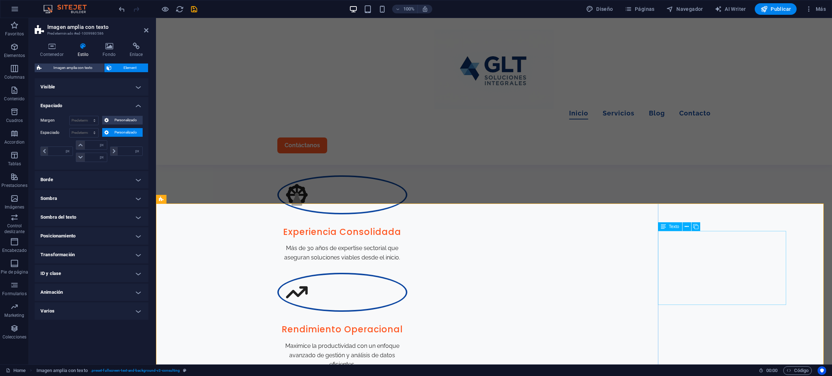
select select "%"
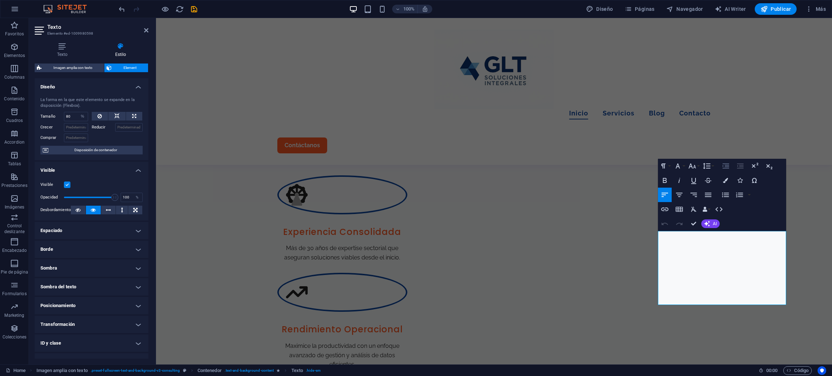
click at [725, 166] on icon "button" at bounding box center [725, 166] width 9 height 9
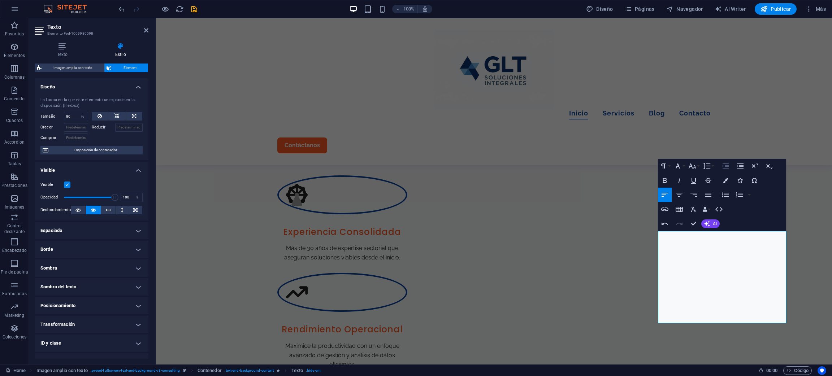
click at [725, 166] on icon "button" at bounding box center [725, 166] width 9 height 9
click at [742, 168] on icon "button" at bounding box center [740, 166] width 6 height 5
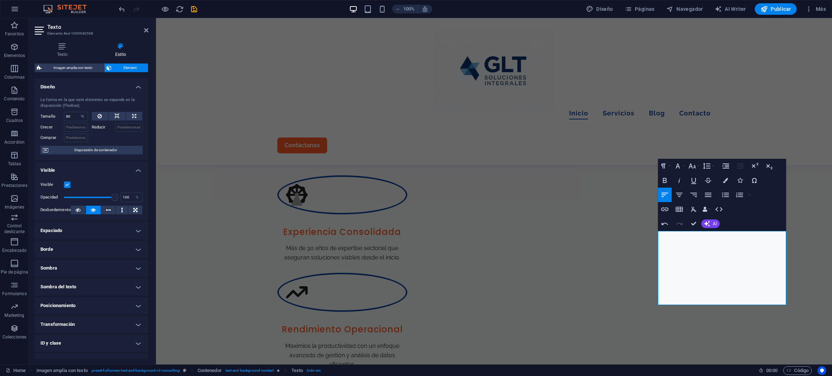
click at [742, 168] on icon "button" at bounding box center [740, 166] width 6 height 5
click at [717, 210] on icon "button" at bounding box center [719, 209] width 9 height 9
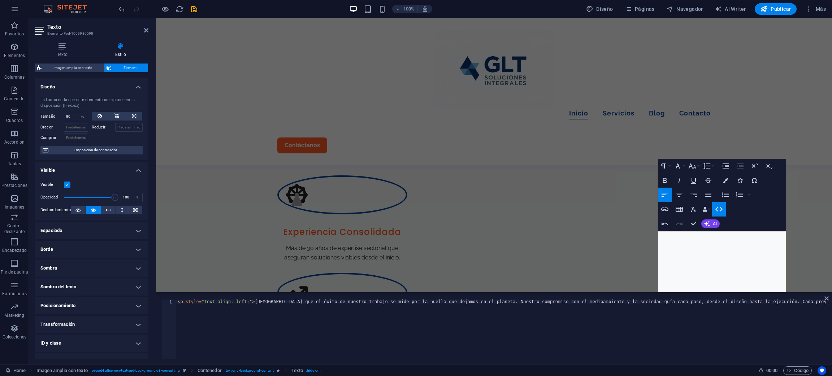
click at [719, 211] on icon "button" at bounding box center [719, 209] width 9 height 9
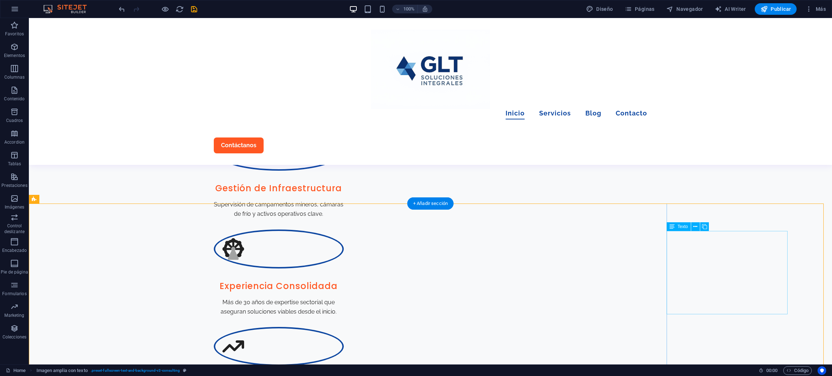
scroll to position [730, 0]
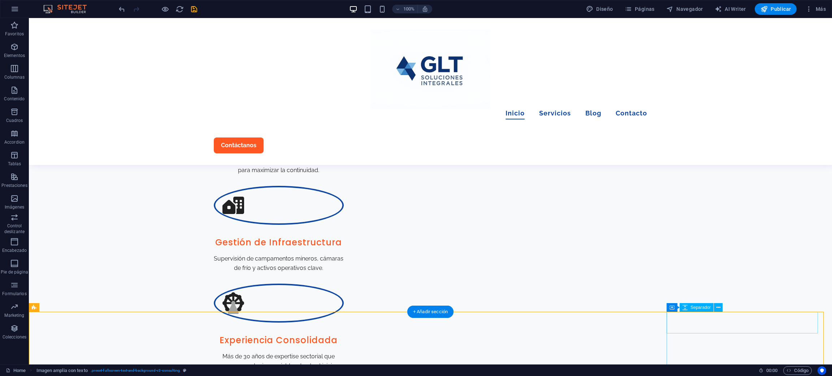
click at [671, 308] on icon at bounding box center [671, 307] width 5 height 9
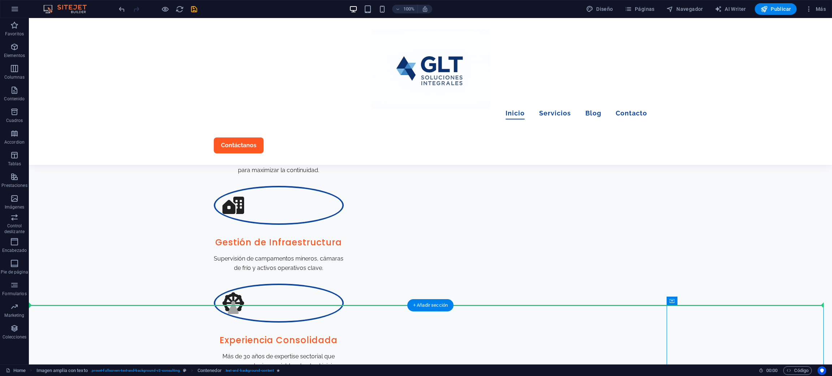
scroll to position [737, 0]
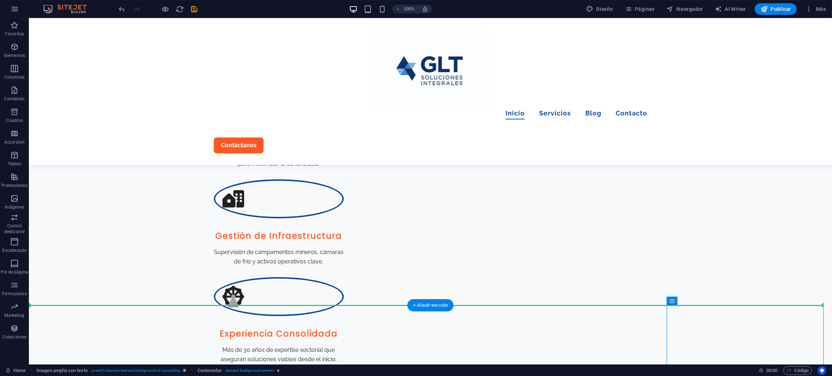
drag, startPoint x: 702, startPoint y: 325, endPoint x: 637, endPoint y: 307, distance: 67.1
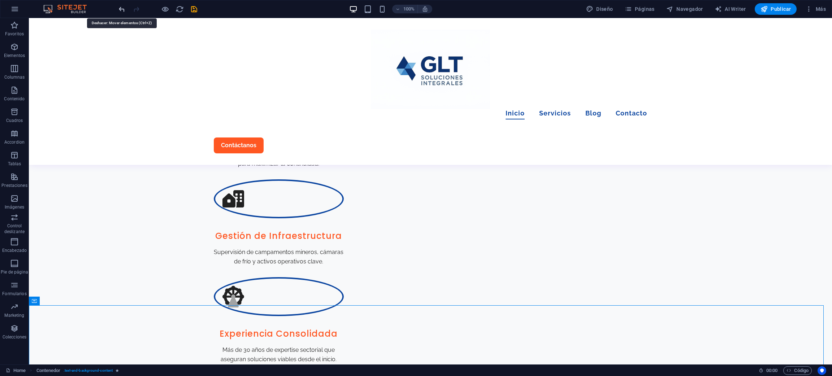
click at [118, 8] on icon "undo" at bounding box center [122, 9] width 8 height 8
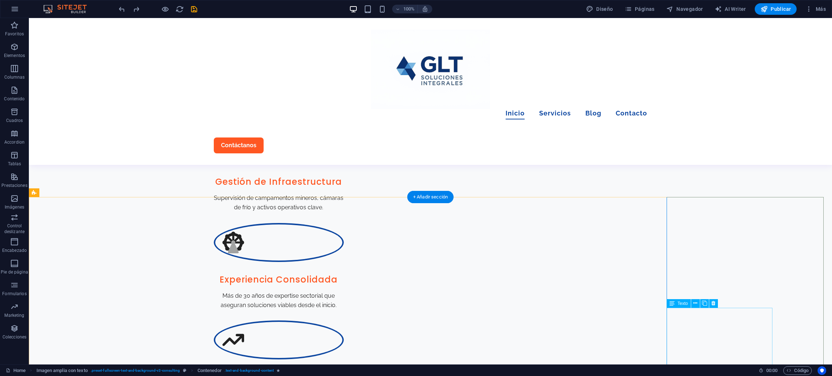
scroll to position [845, 0]
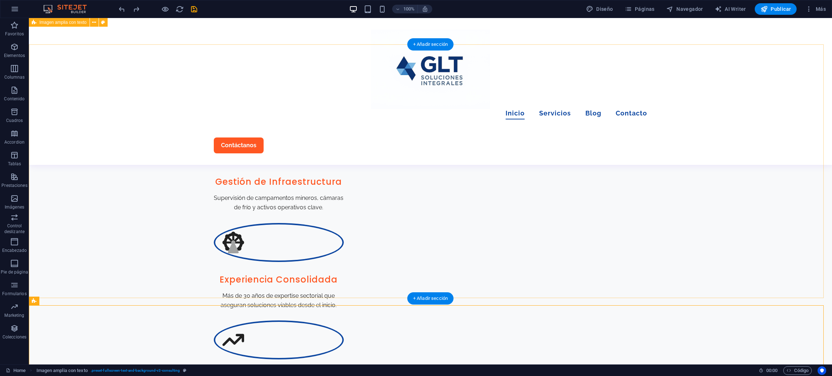
scroll to position [683, 0]
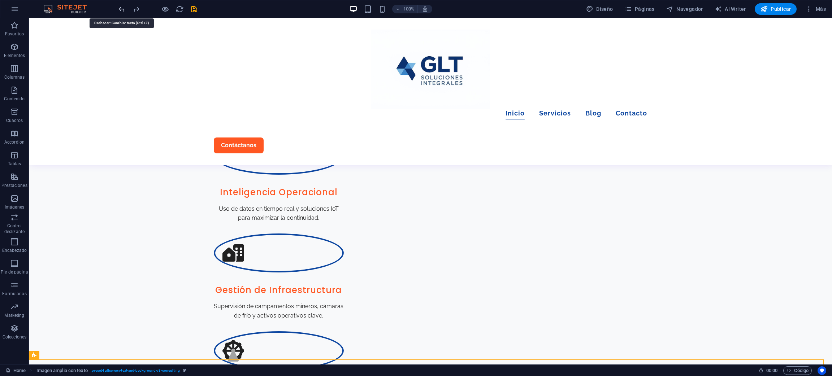
click at [120, 10] on icon "undo" at bounding box center [122, 9] width 8 height 8
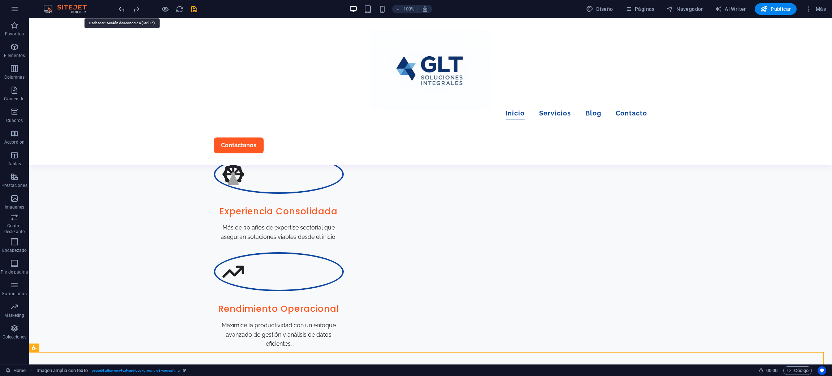
scroll to position [920, 0]
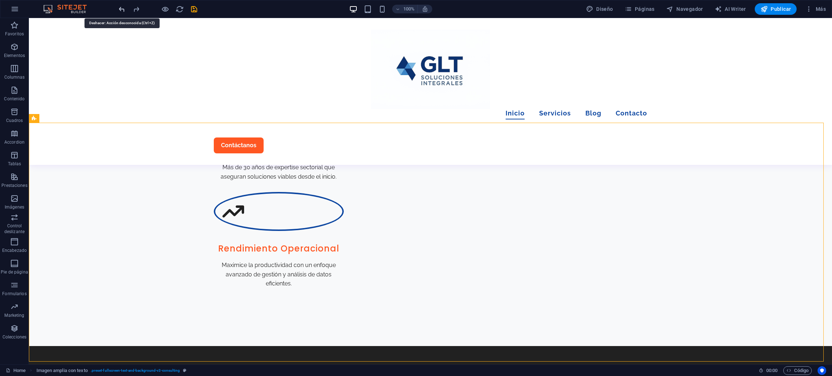
click at [120, 10] on icon "undo" at bounding box center [122, 9] width 8 height 8
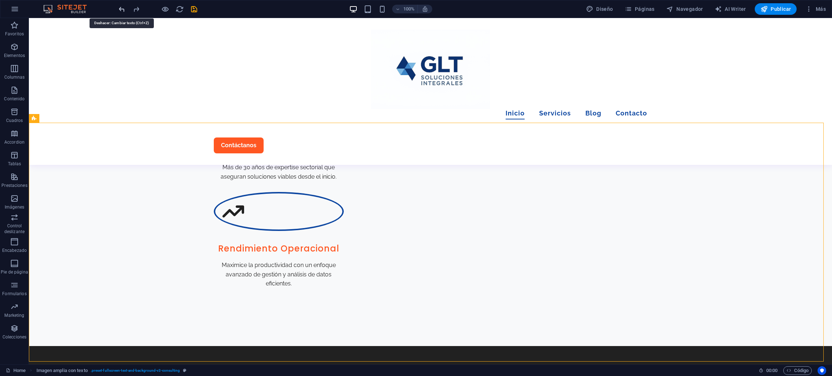
click at [120, 10] on icon "undo" at bounding box center [122, 9] width 8 height 8
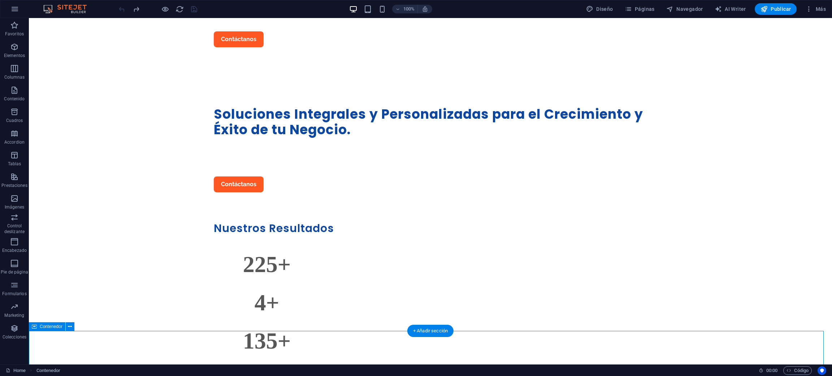
scroll to position [0, 0]
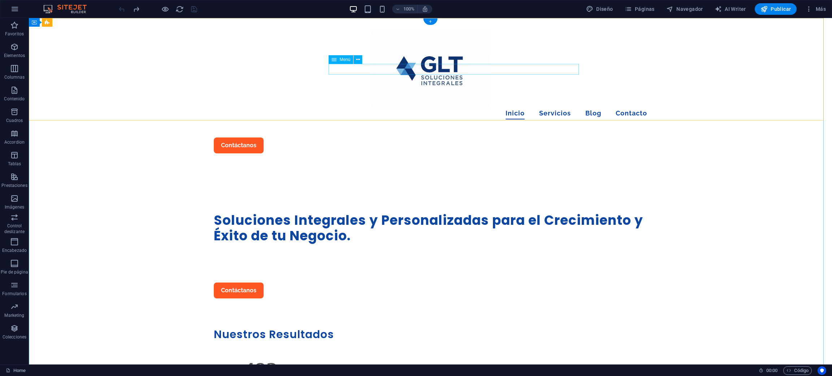
click at [490, 109] on nav "Inicio Servicios Blog Contacto" at bounding box center [430, 114] width 433 height 10
click at [645, 12] on span "Páginas" at bounding box center [640, 8] width 30 height 7
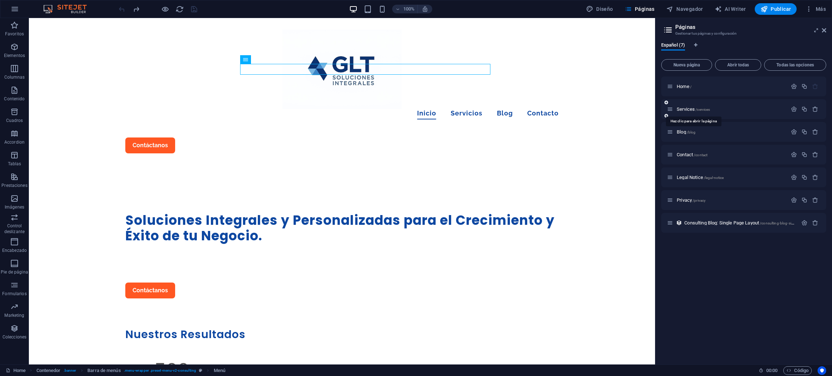
click at [696, 110] on span "/services" at bounding box center [702, 110] width 14 height 4
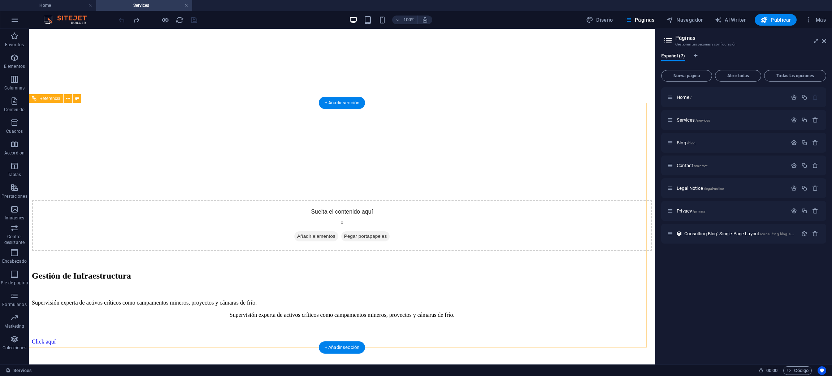
scroll to position [1029, 0]
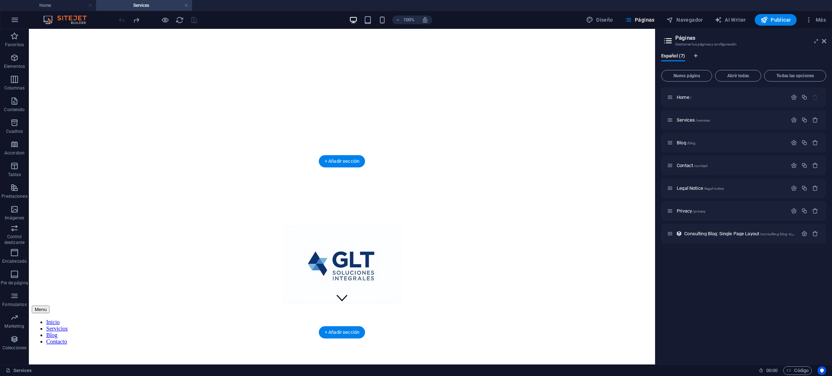
scroll to position [0, 0]
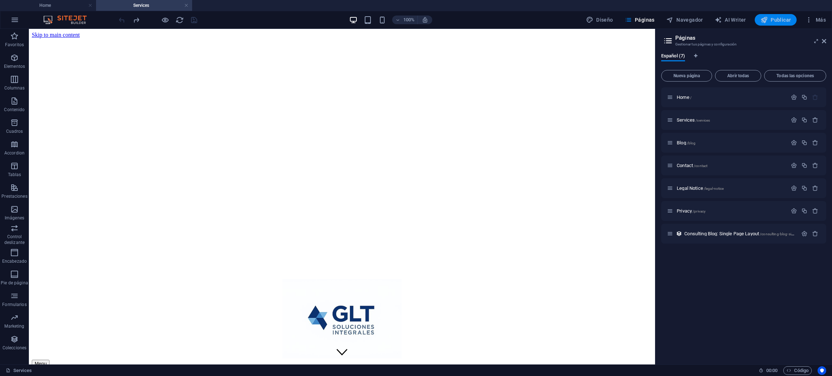
click at [792, 19] on button "Publicar" at bounding box center [776, 20] width 42 height 12
